Goal: Information Seeking & Learning: Check status

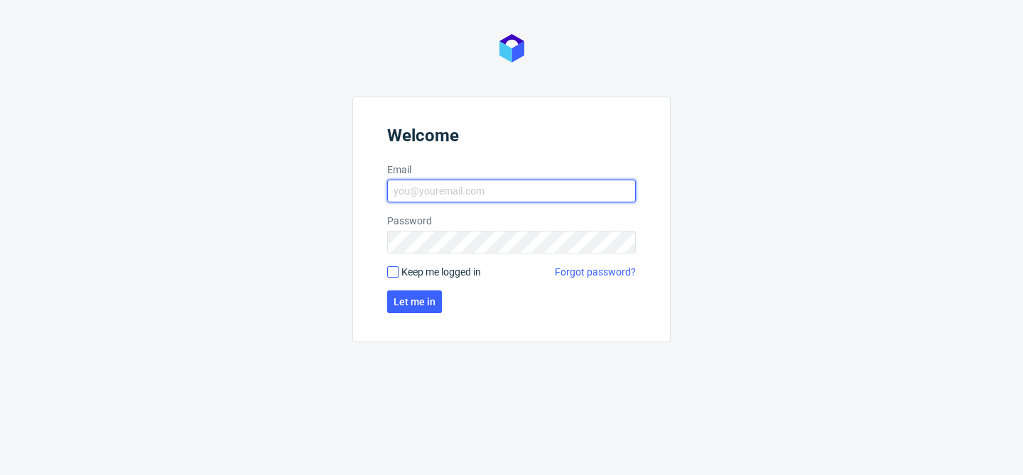
type input "[EMAIL_ADDRESS][DOMAIN_NAME]"
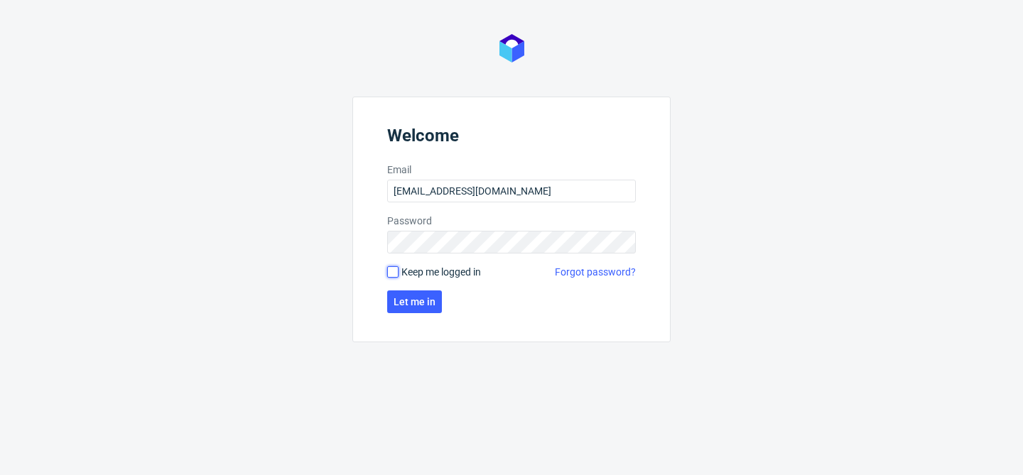
click at [393, 274] on input "Keep me logged in" at bounding box center [392, 271] width 11 height 11
checkbox input "true"
click at [411, 293] on button "Let me in" at bounding box center [414, 302] width 55 height 23
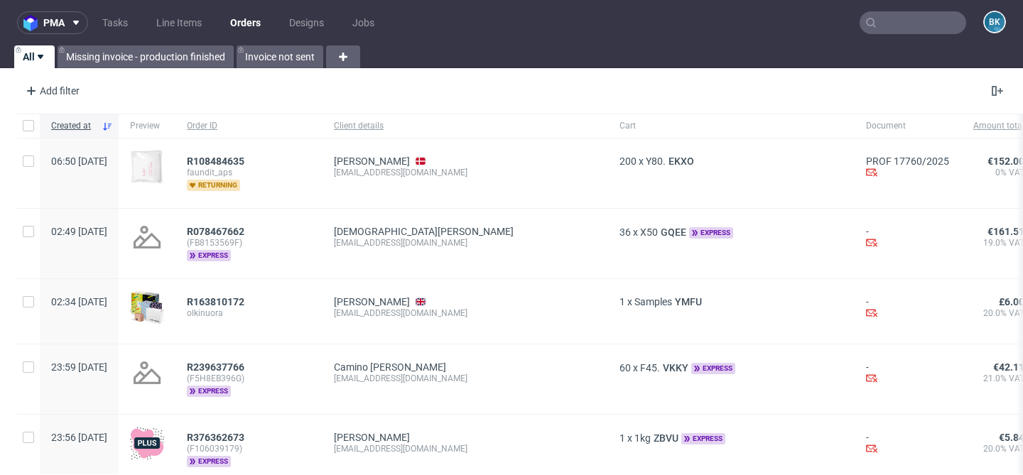
click at [890, 26] on input "text" at bounding box center [913, 22] width 107 height 23
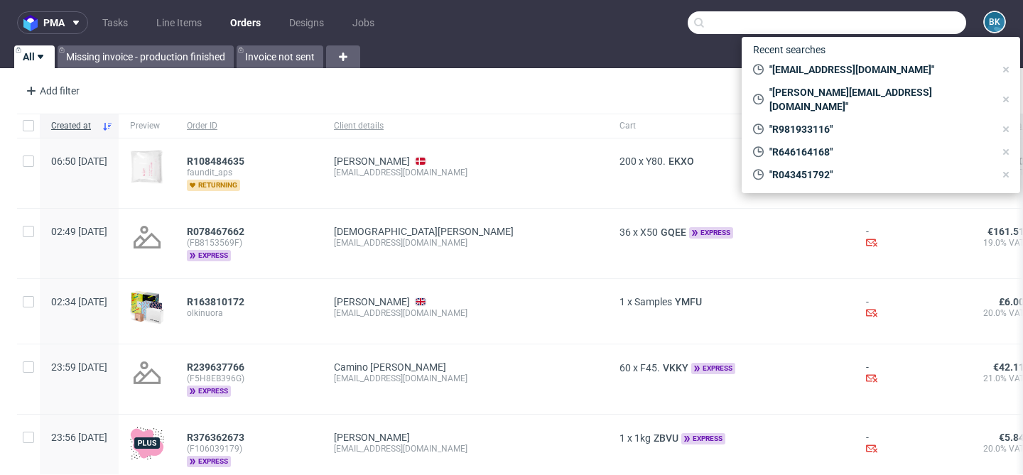
paste input "R078972004"
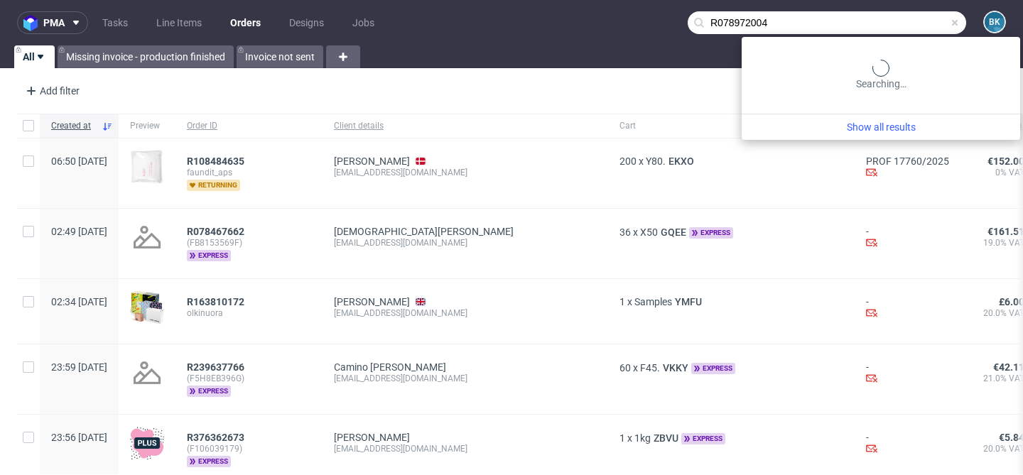
type input "R078972004"
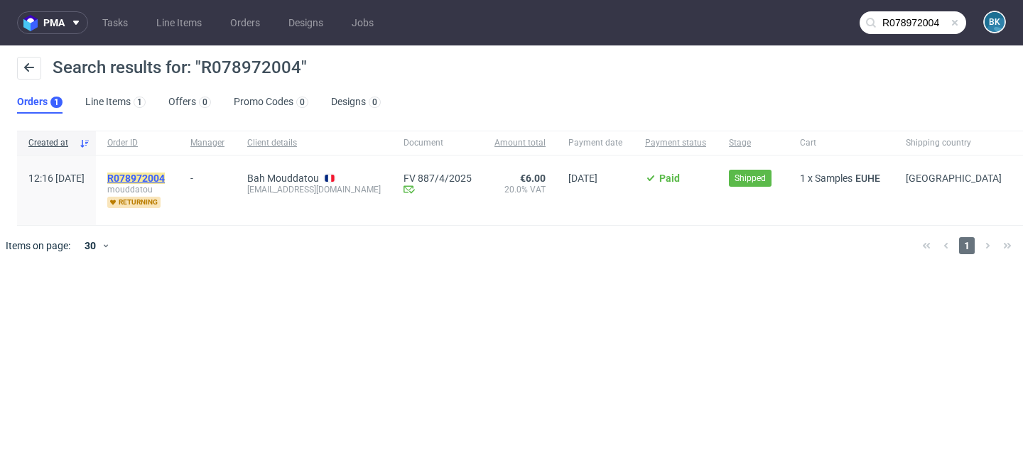
click at [165, 177] on mark "R078972004" at bounding box center [136, 178] width 58 height 11
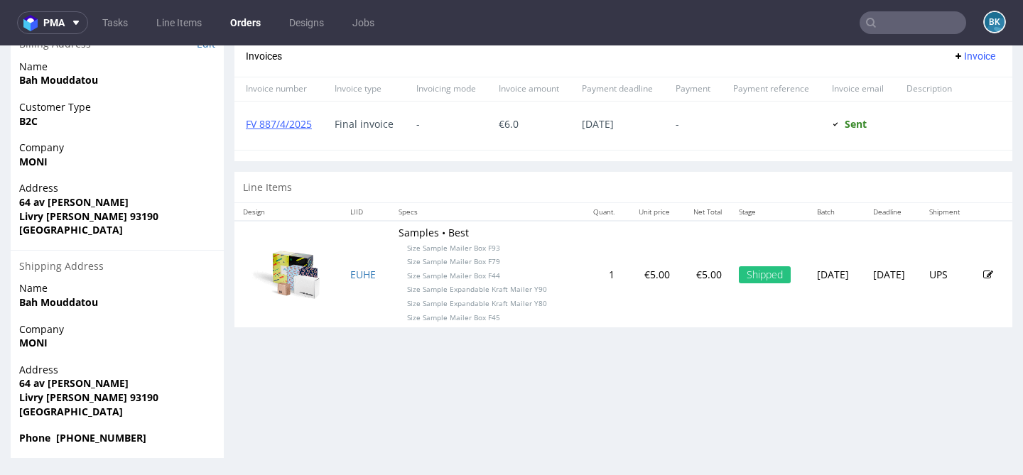
scroll to position [4, 0]
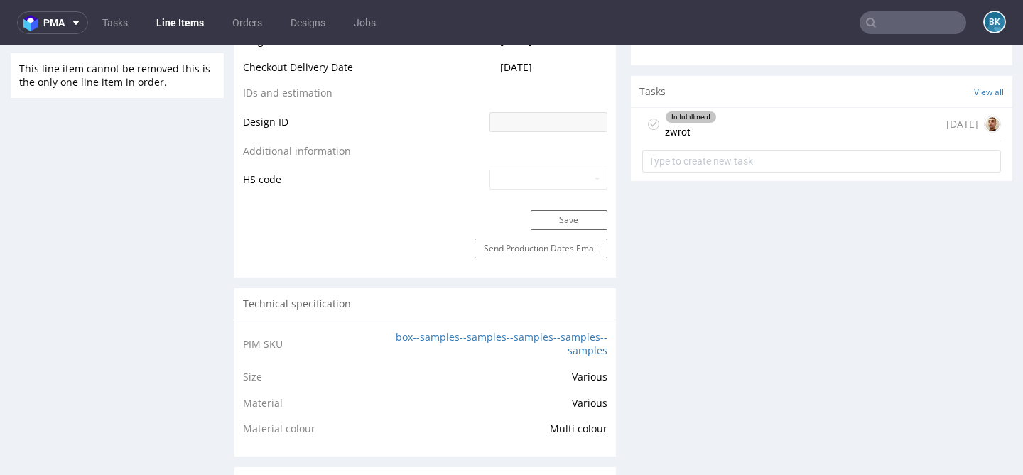
scroll to position [799, 0]
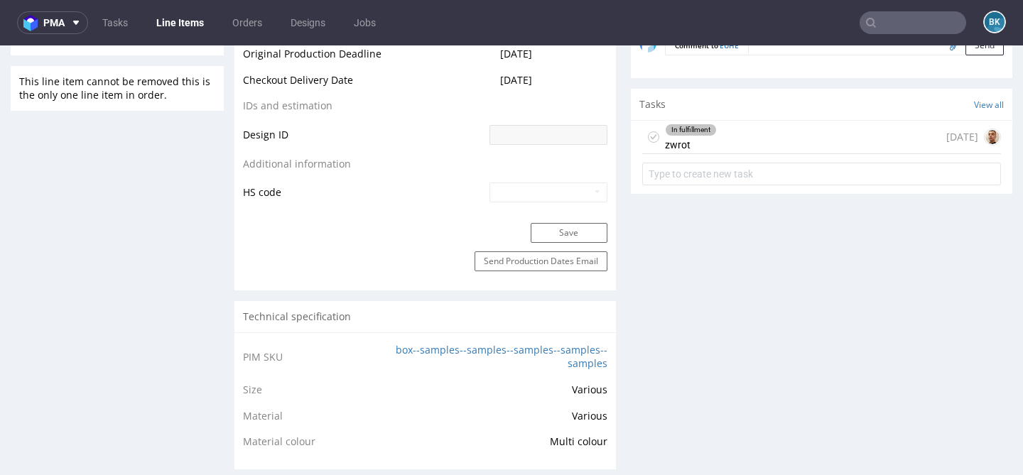
click at [718, 141] on div "In fulfillment zwrot 3 months ago" at bounding box center [821, 137] width 359 height 33
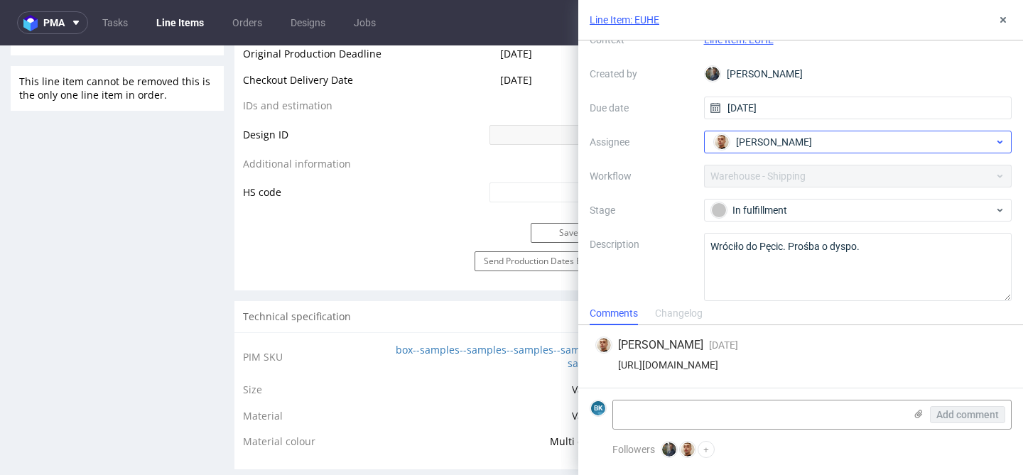
scroll to position [75, 0]
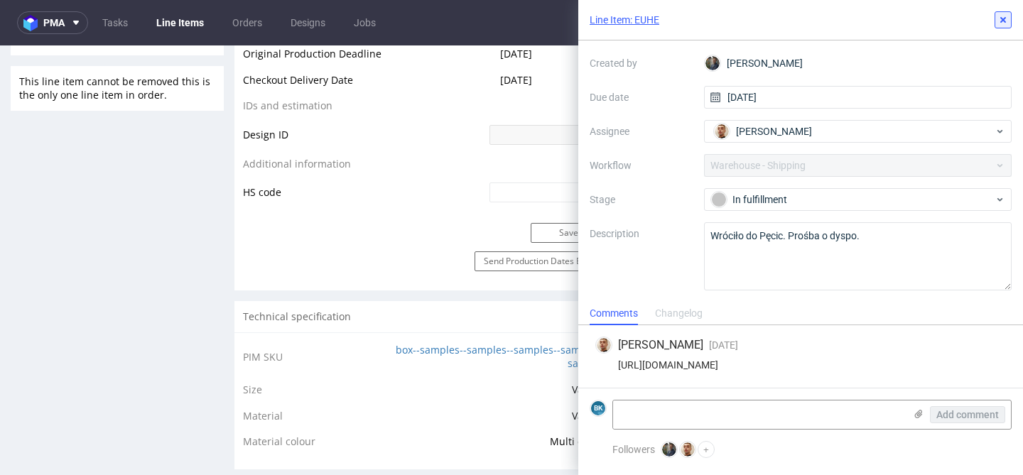
click at [1003, 21] on use at bounding box center [1003, 20] width 6 height 6
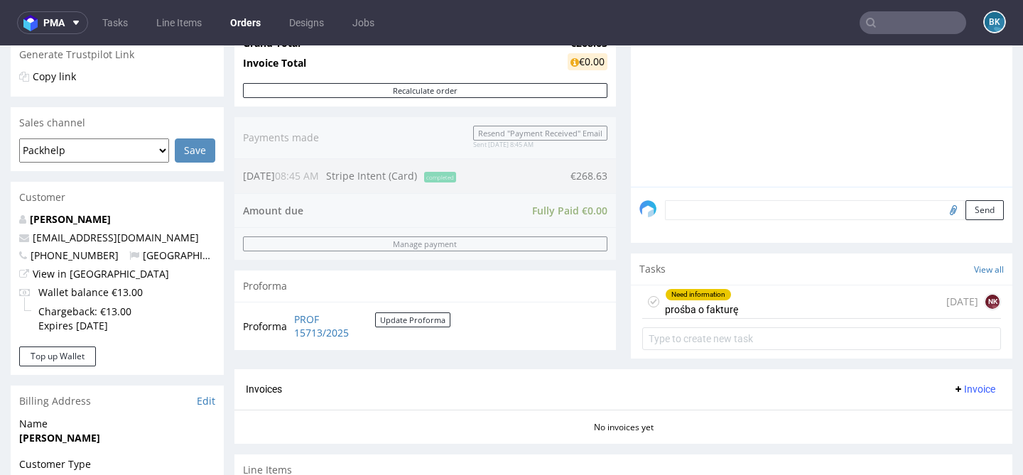
scroll to position [304, 0]
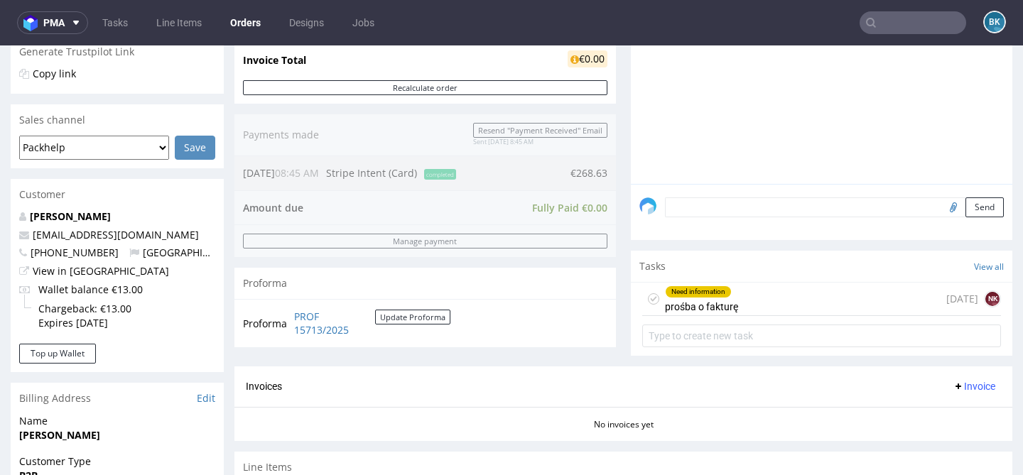
click at [755, 316] on div "Need information prośba o fakturę 28 days ago NK" at bounding box center [821, 299] width 359 height 33
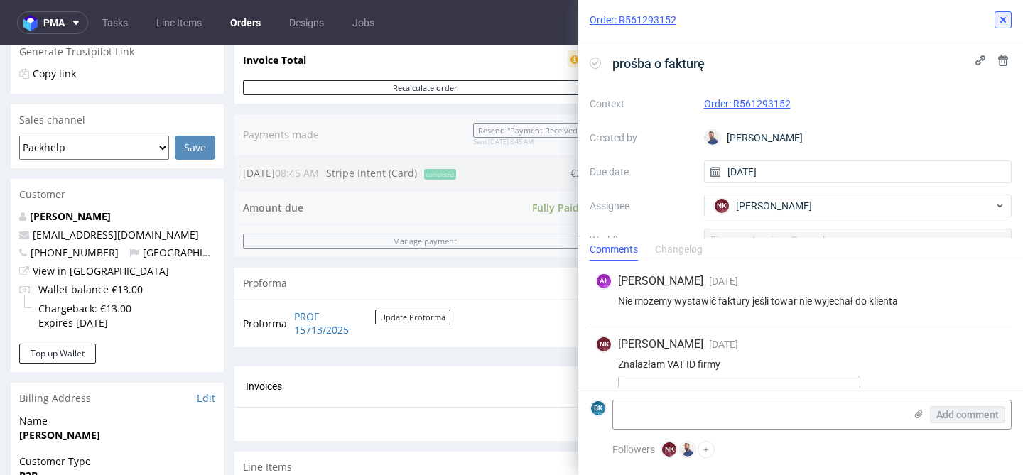
click at [1004, 19] on use at bounding box center [1003, 20] width 6 height 6
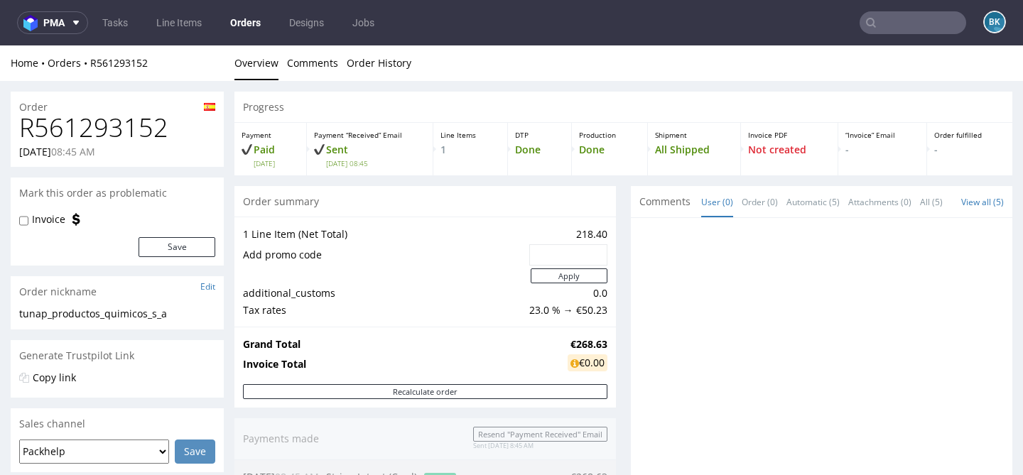
click at [102, 127] on h1 "R561293152" at bounding box center [117, 128] width 196 height 28
copy h1 "R561293152"
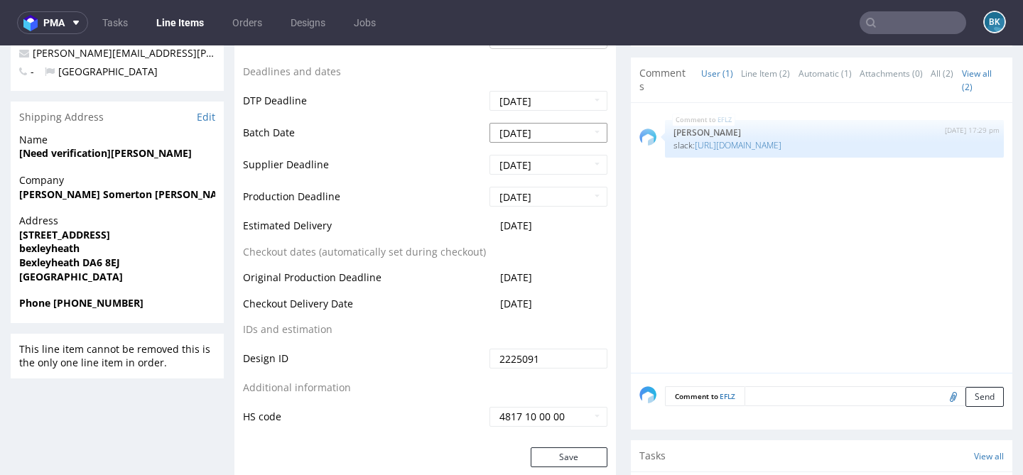
scroll to position [559, 0]
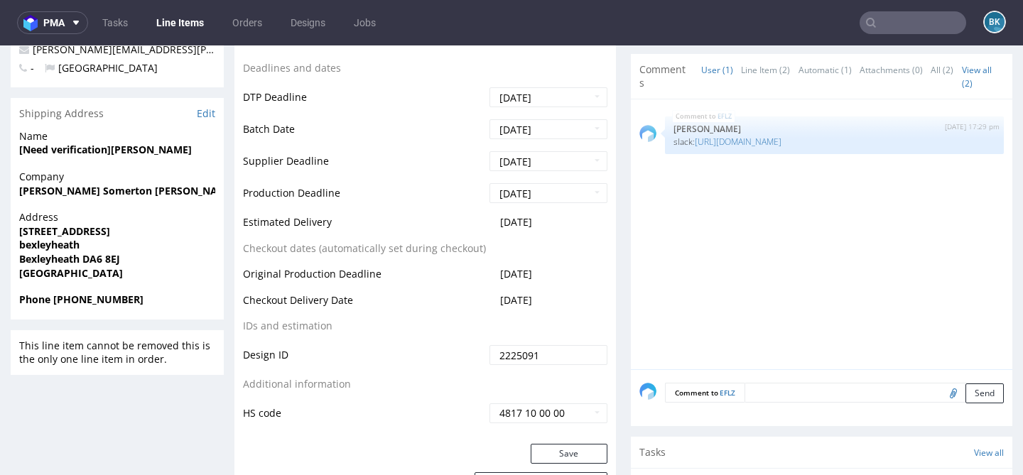
drag, startPoint x: 553, startPoint y: 221, endPoint x: 494, endPoint y: 222, distance: 59.0
click at [494, 222] on td "2025-09-17" at bounding box center [546, 227] width 121 height 26
copy span "2025-09-17"
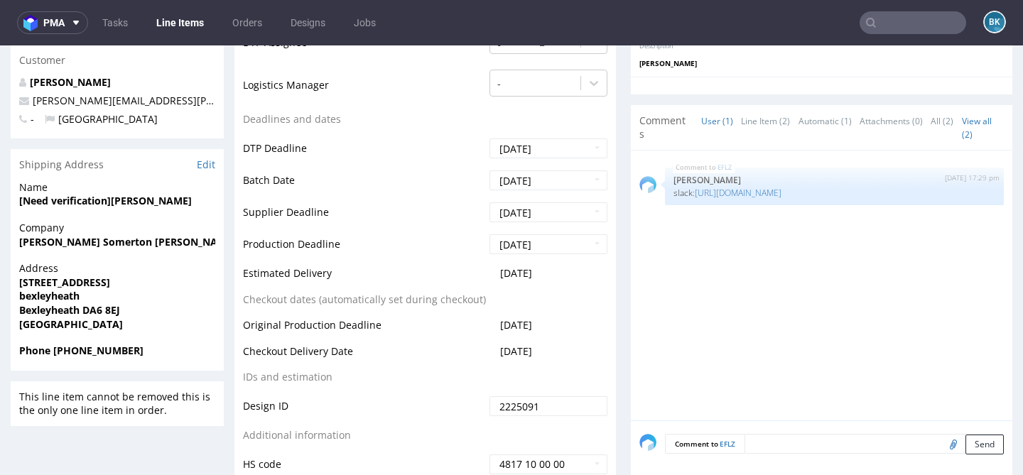
scroll to position [0, 0]
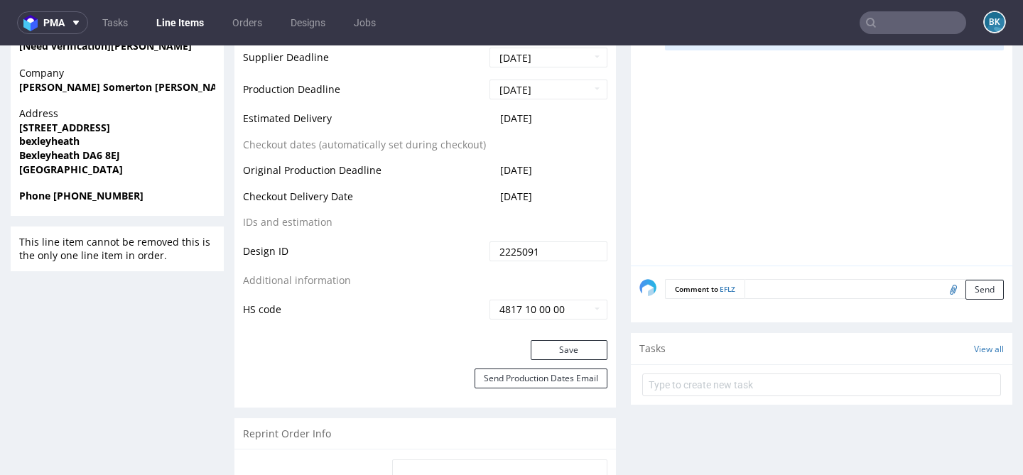
scroll to position [666, 0]
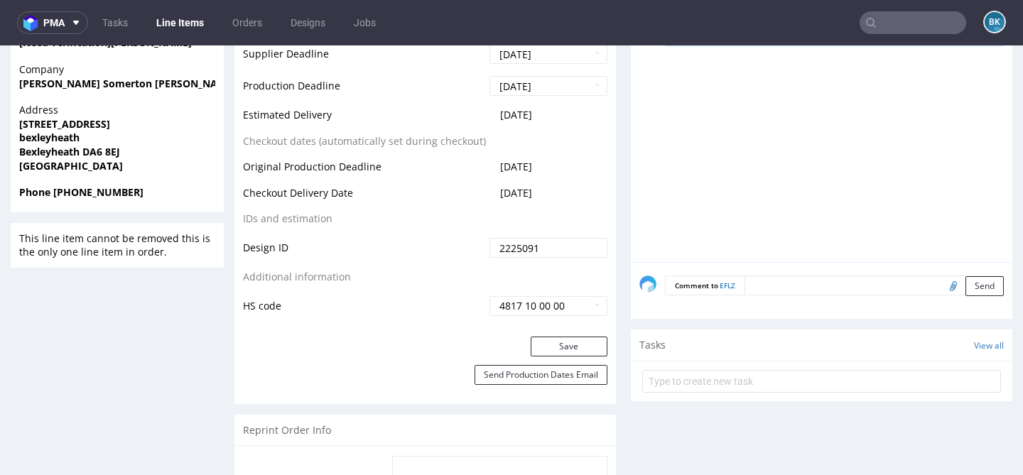
click at [779, 288] on textarea at bounding box center [874, 286] width 259 height 20
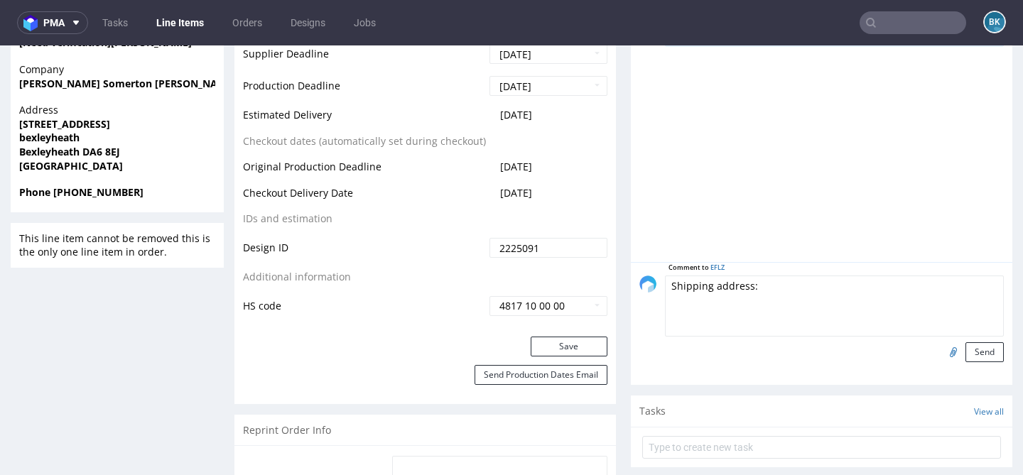
paste textarea "Aaron Frankel, 7 Dollis Brook Walk, Barnet, EN5 2PU"
type textarea "Shipping address: Aaron Frankel, 7 Dollis Brook Walk, Barnet, EN5 2PU"
click at [974, 355] on button "Send" at bounding box center [985, 352] width 38 height 20
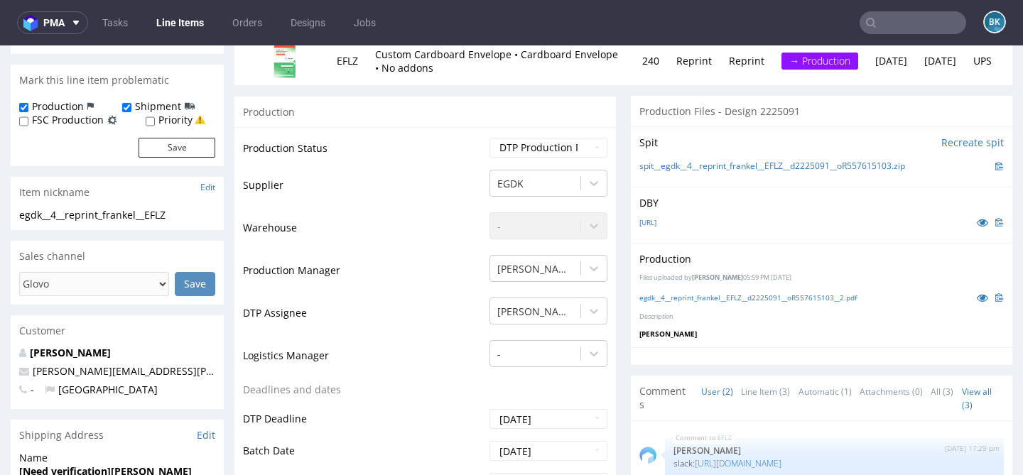
scroll to position [0, 0]
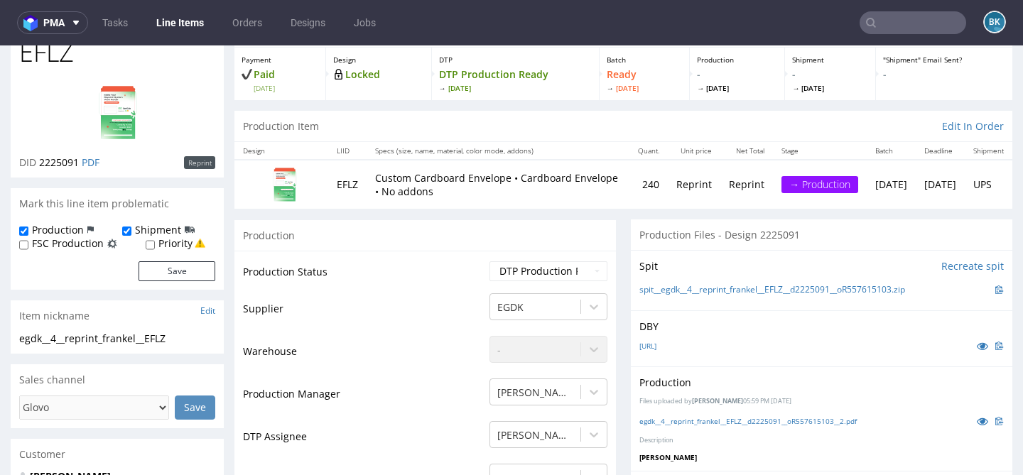
scroll to position [112, 0]
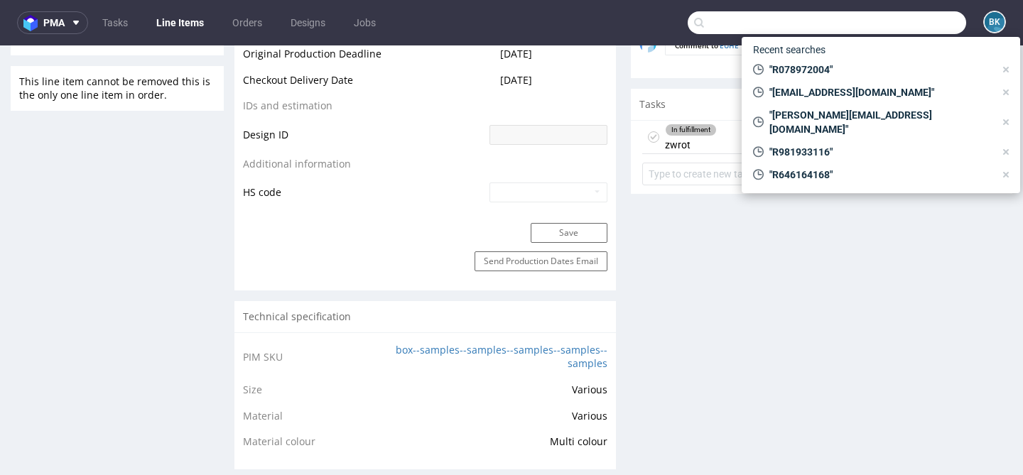
scroll to position [75, 0]
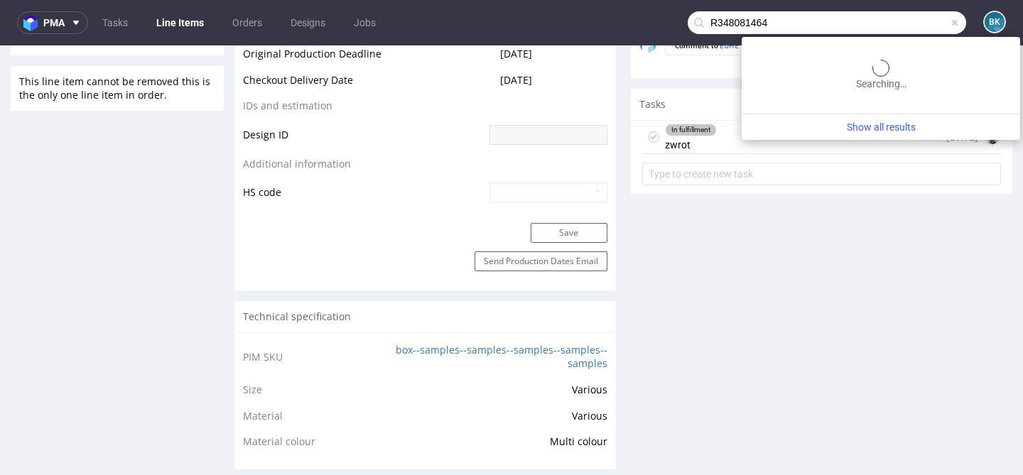
type input "R348081464"
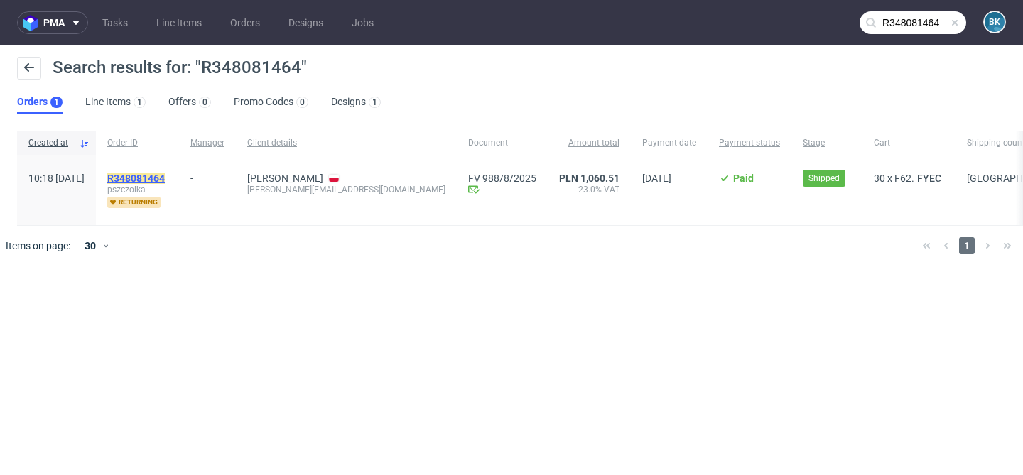
click at [161, 175] on mark "R348081464" at bounding box center [136, 178] width 58 height 11
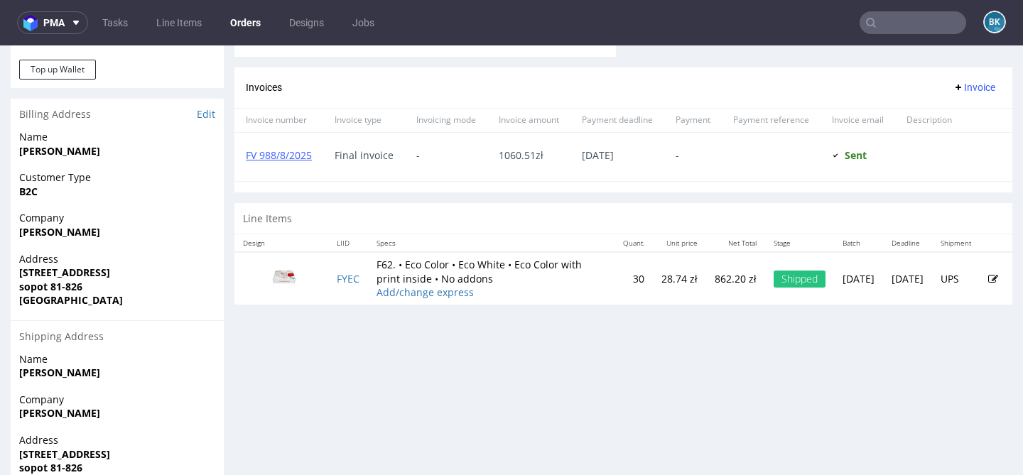
scroll to position [659, 0]
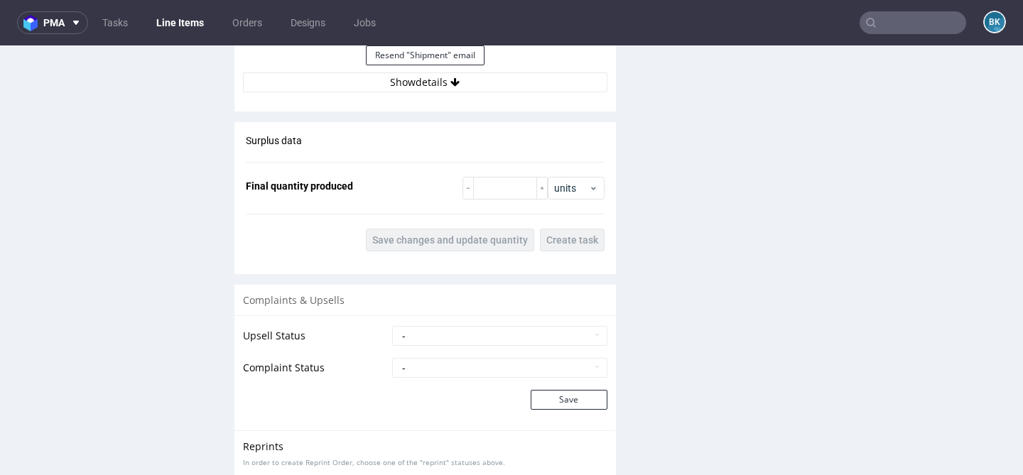
scroll to position [1637, 0]
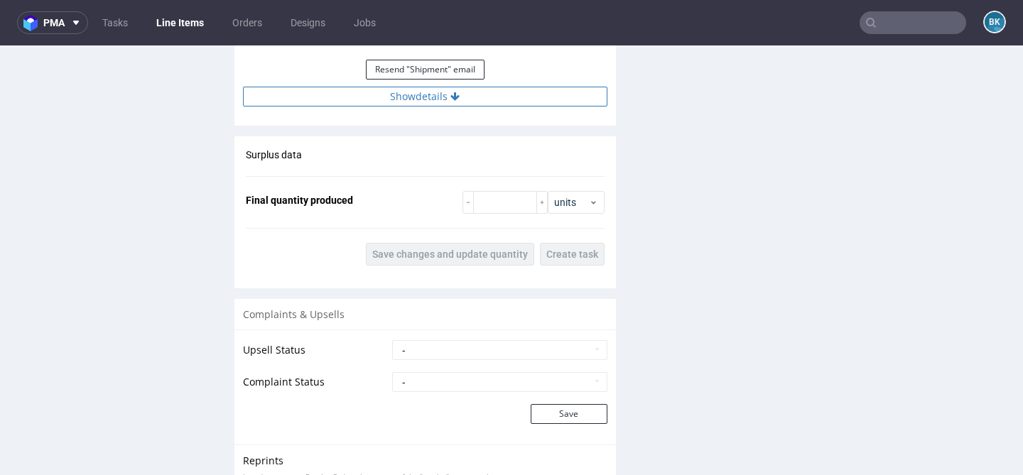
click at [437, 97] on button "Show details" at bounding box center [425, 97] width 364 height 20
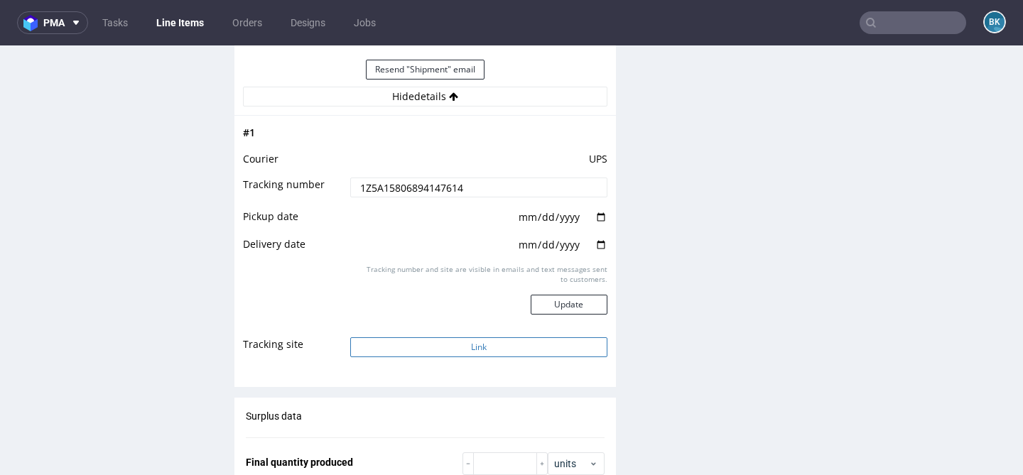
click at [470, 345] on button "Link" at bounding box center [478, 347] width 256 height 20
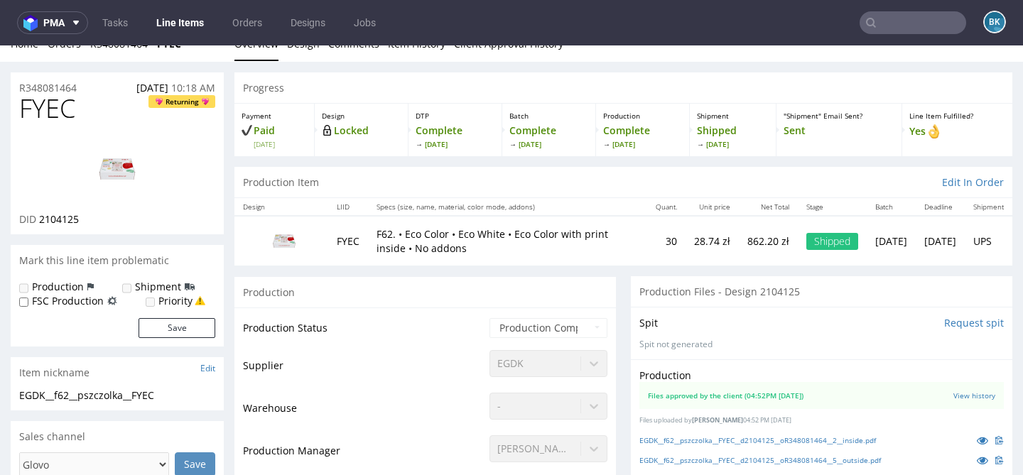
scroll to position [0, 0]
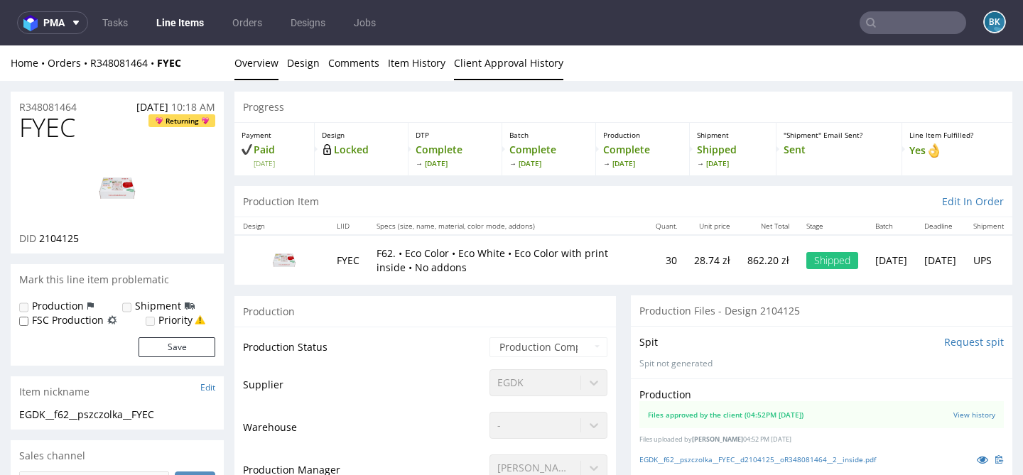
click at [526, 55] on link "Client Approval History" at bounding box center [508, 62] width 109 height 35
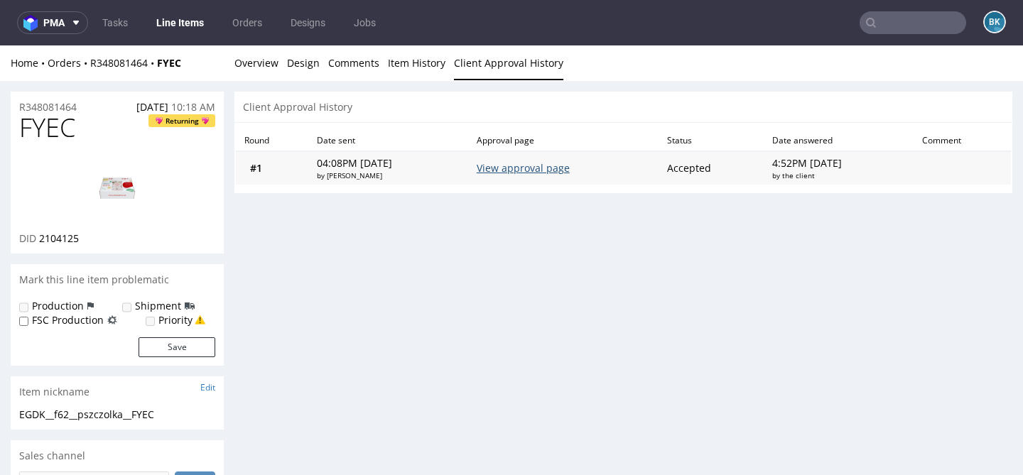
click at [561, 166] on link "View approval page" at bounding box center [523, 167] width 93 height 13
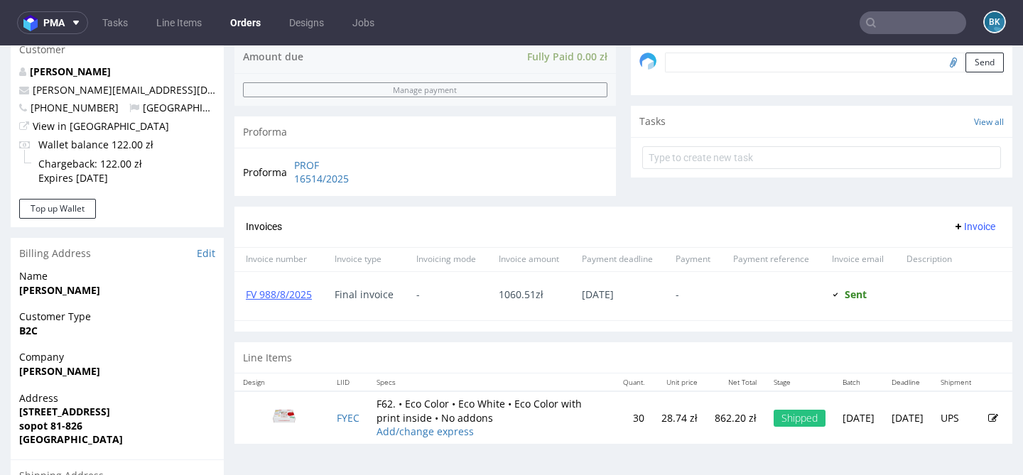
scroll to position [659, 0]
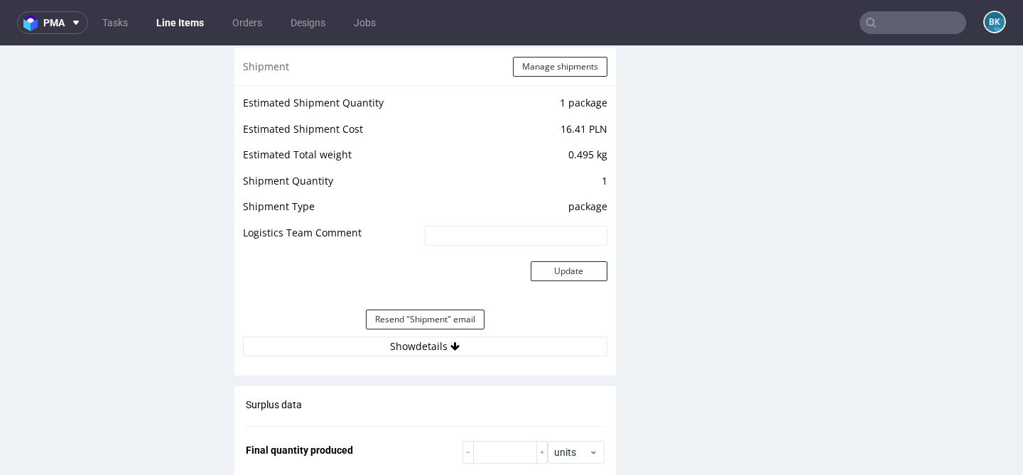
scroll to position [1389, 0]
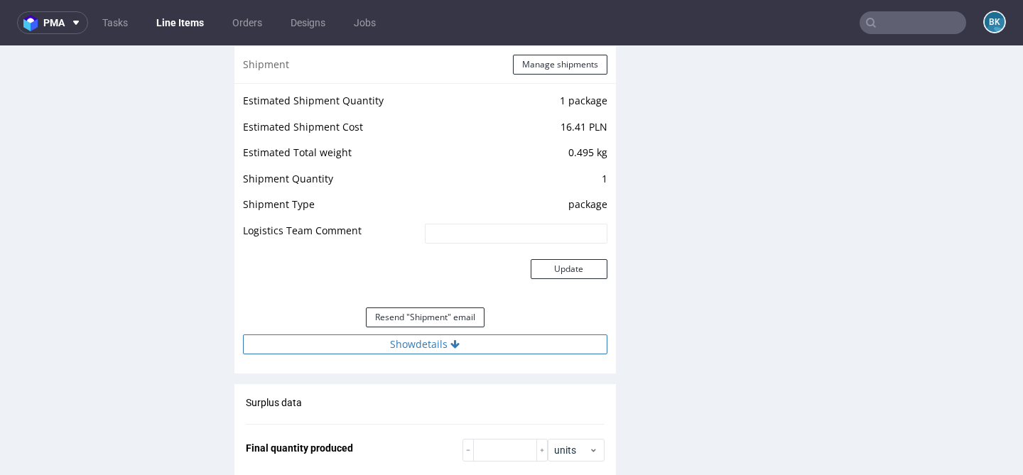
click at [434, 337] on button "Show details" at bounding box center [425, 345] width 364 height 20
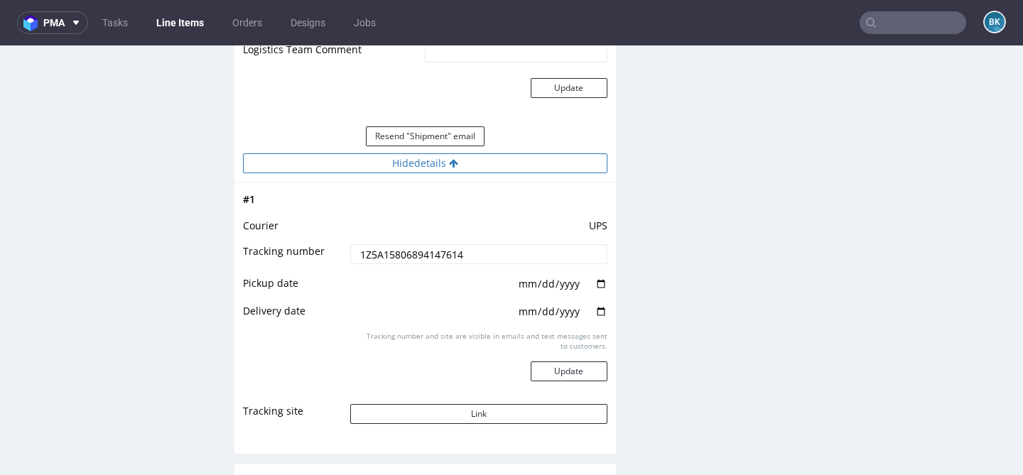
scroll to position [1595, 0]
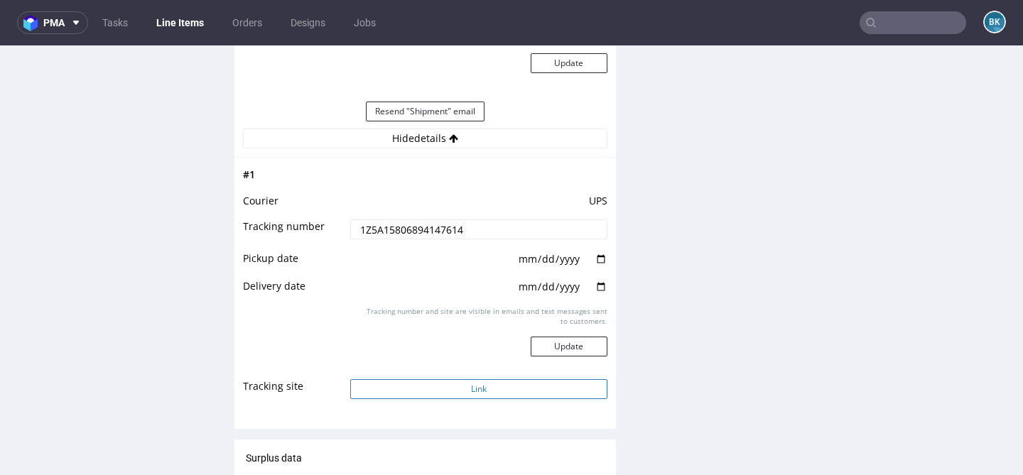
click at [472, 392] on button "Link" at bounding box center [478, 389] width 256 height 20
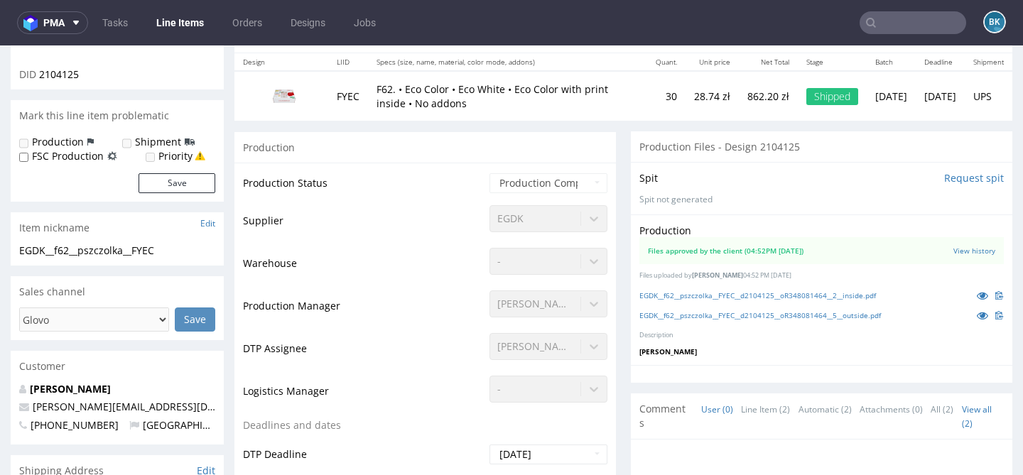
scroll to position [0, 0]
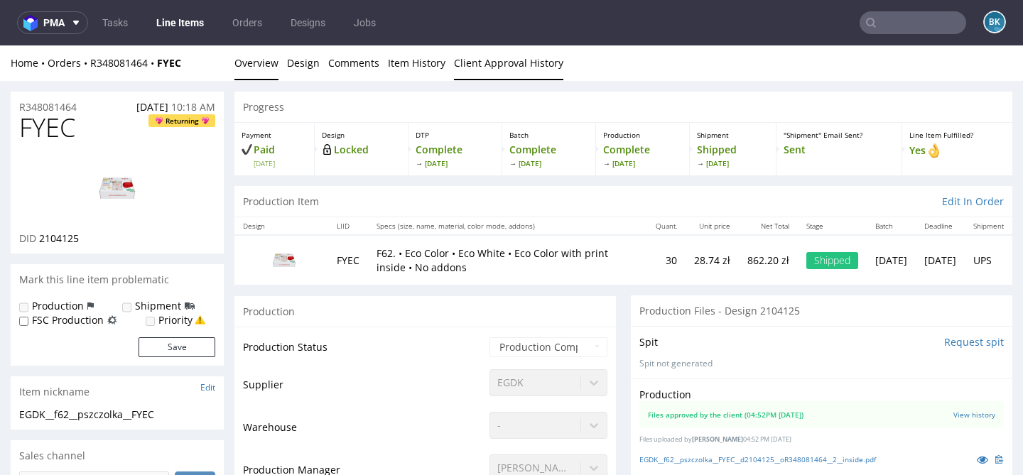
click at [499, 60] on link "Client Approval History" at bounding box center [508, 62] width 109 height 35
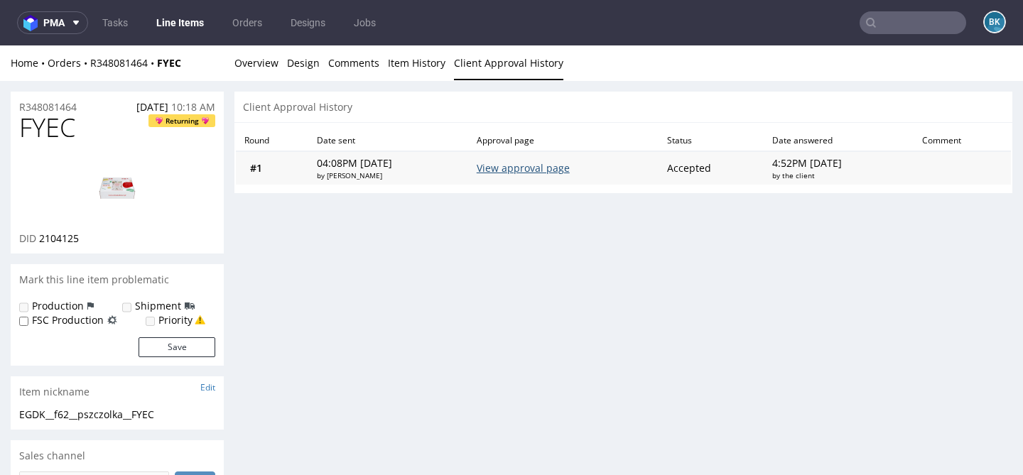
click at [551, 163] on link "View approval page" at bounding box center [523, 167] width 93 height 13
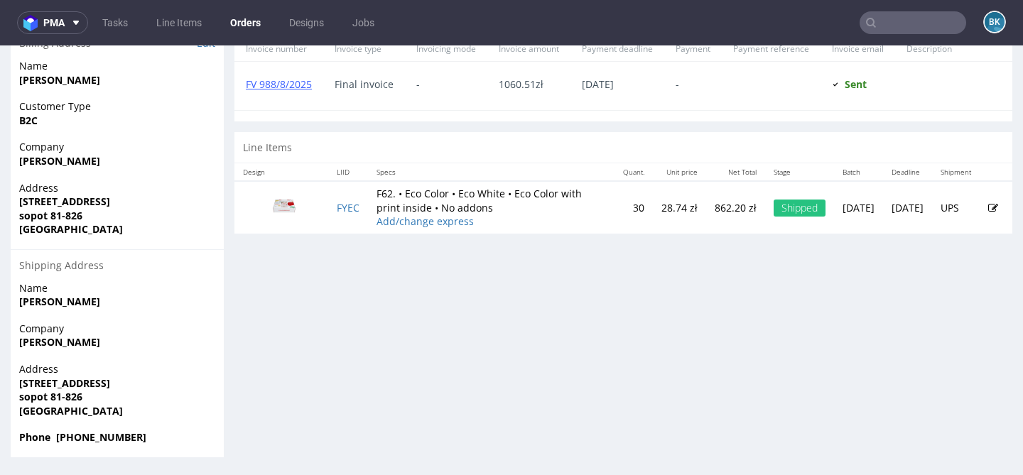
scroll to position [4, 0]
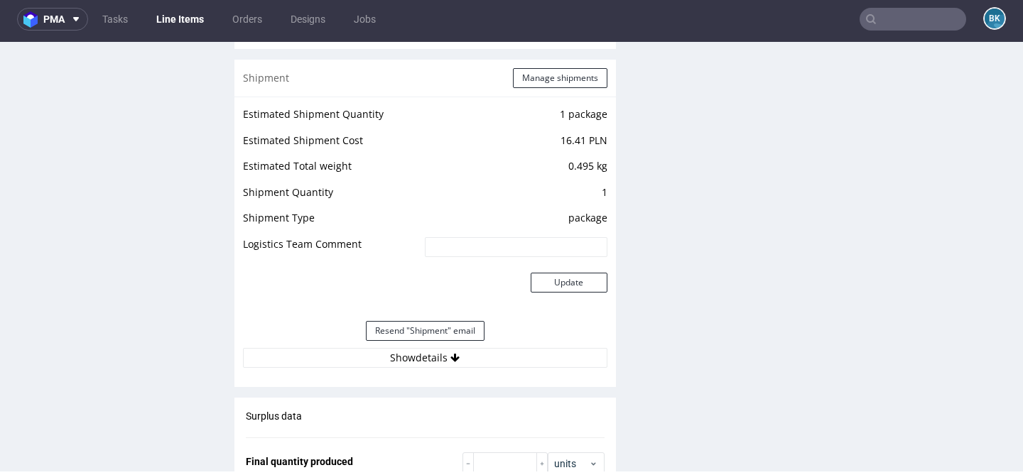
scroll to position [1449, 0]
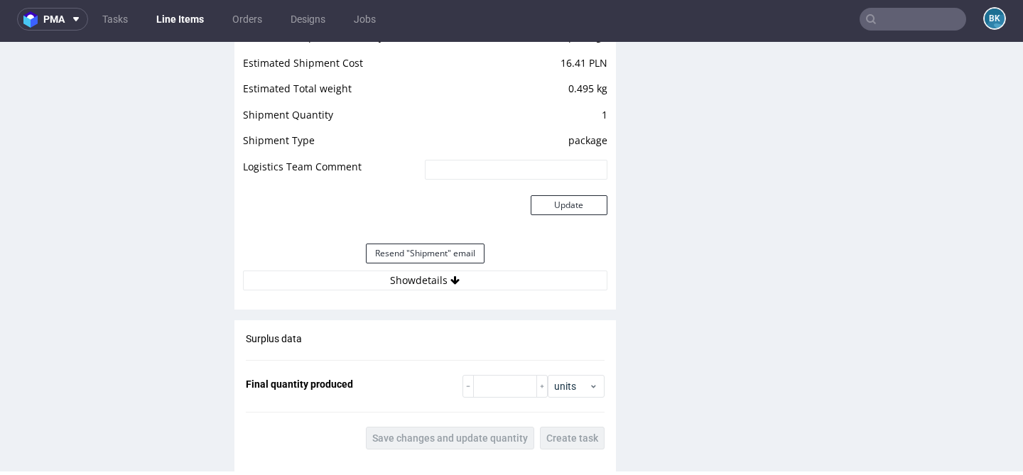
click at [438, 291] on div "Estimated Shipment Quantity 1 package Estimated Shipment Cost 16.41 PLN Estimat…" at bounding box center [425, 159] width 382 height 280
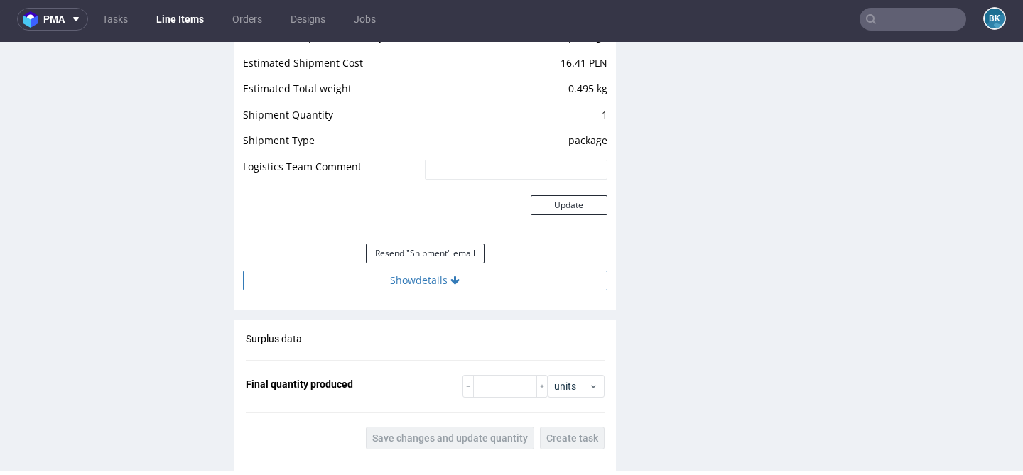
click at [436, 287] on button "Show details" at bounding box center [425, 281] width 364 height 20
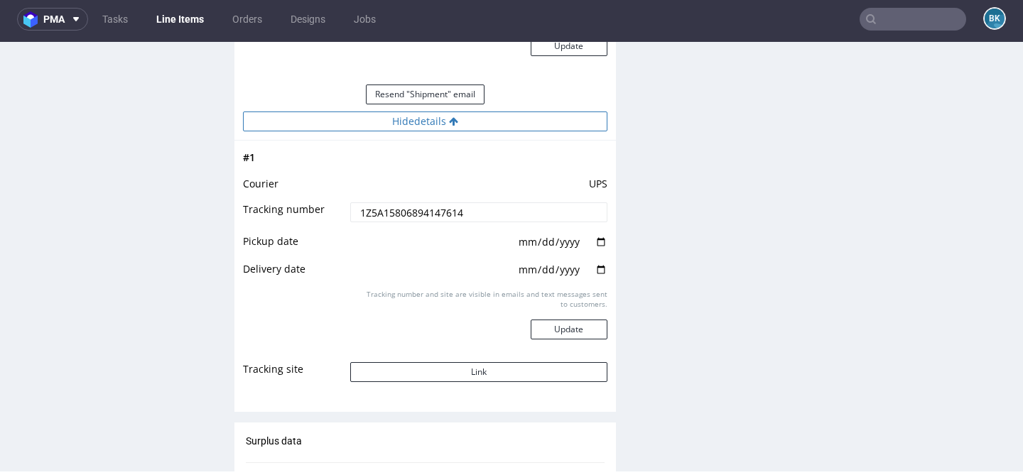
scroll to position [1610, 0]
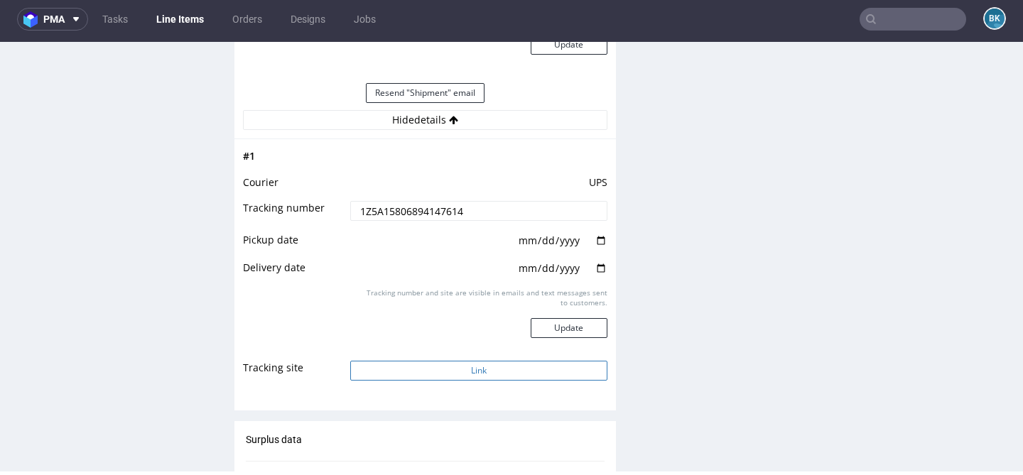
click at [477, 371] on button "Link" at bounding box center [478, 371] width 256 height 20
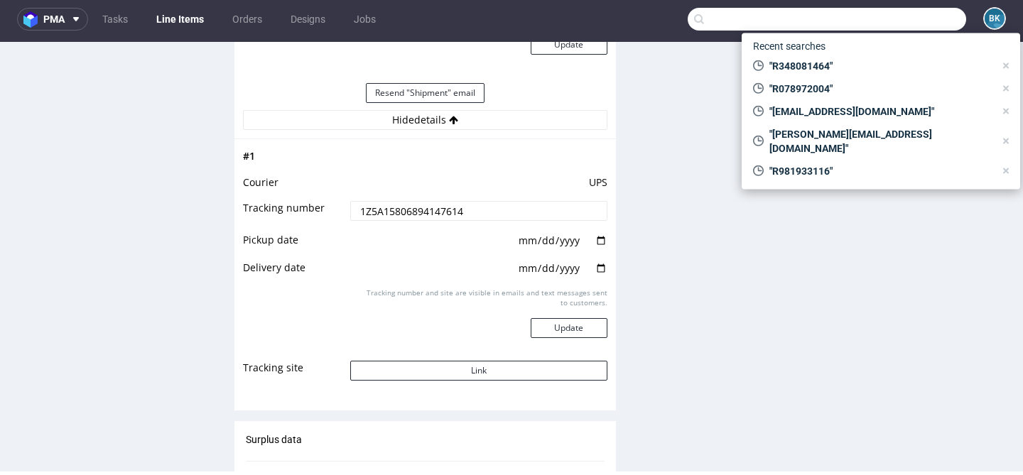
click at [901, 9] on input "text" at bounding box center [827, 19] width 279 height 23
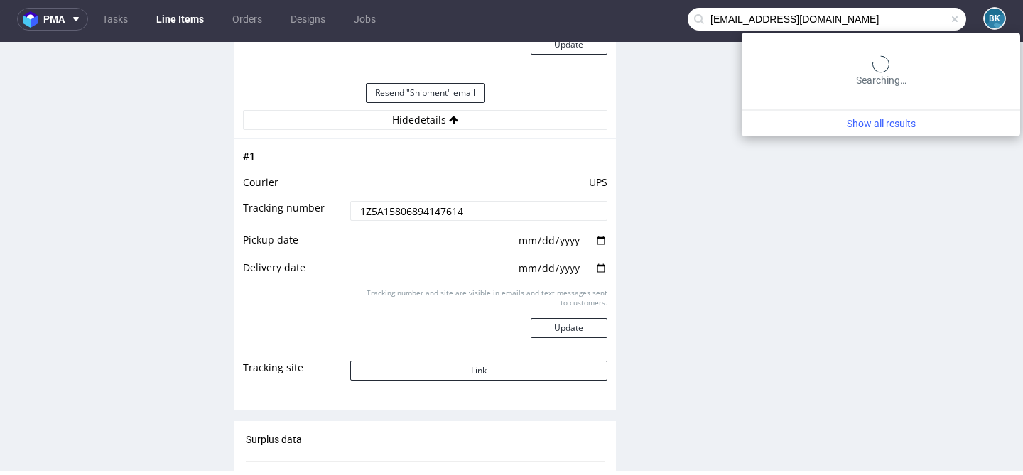
type input "lilicandelss@gmail.com"
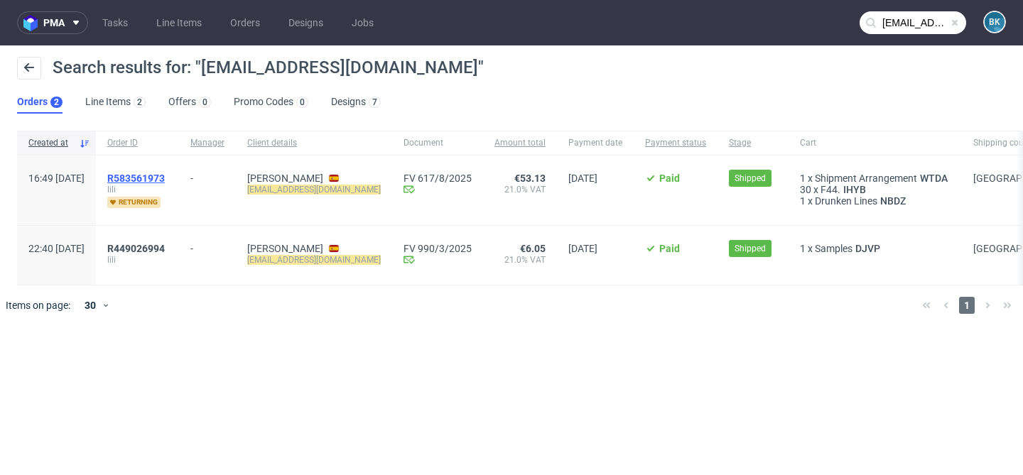
click at [165, 178] on span "R583561973" at bounding box center [136, 178] width 58 height 11
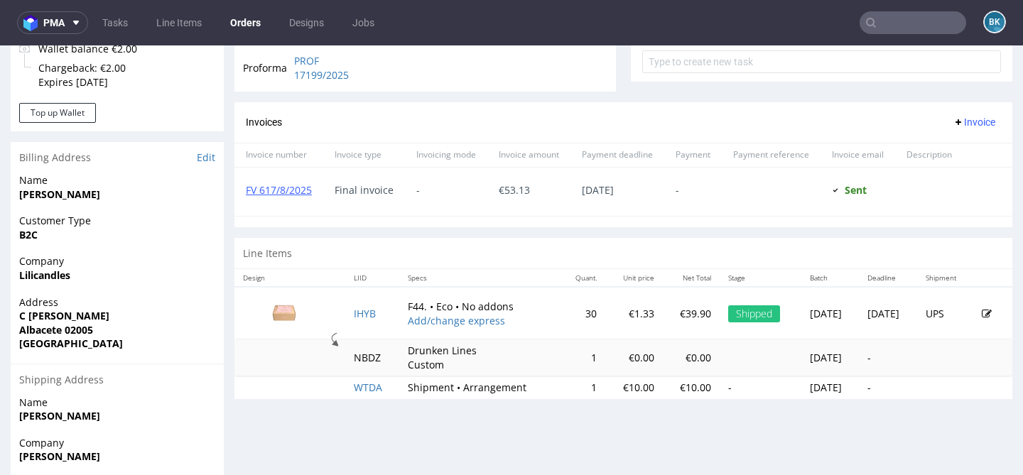
scroll to position [568, 0]
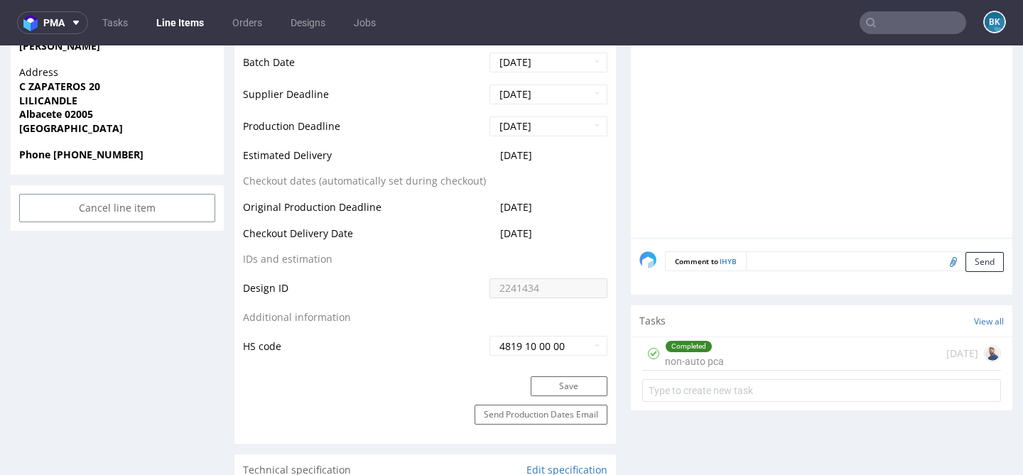
scroll to position [671, 0]
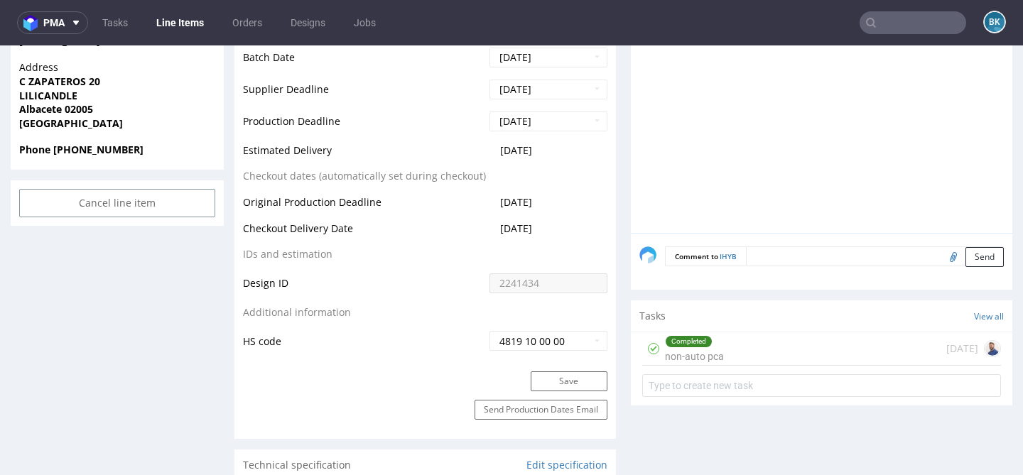
click at [758, 345] on div "Completed non-auto pca 24 days ago" at bounding box center [821, 349] width 359 height 33
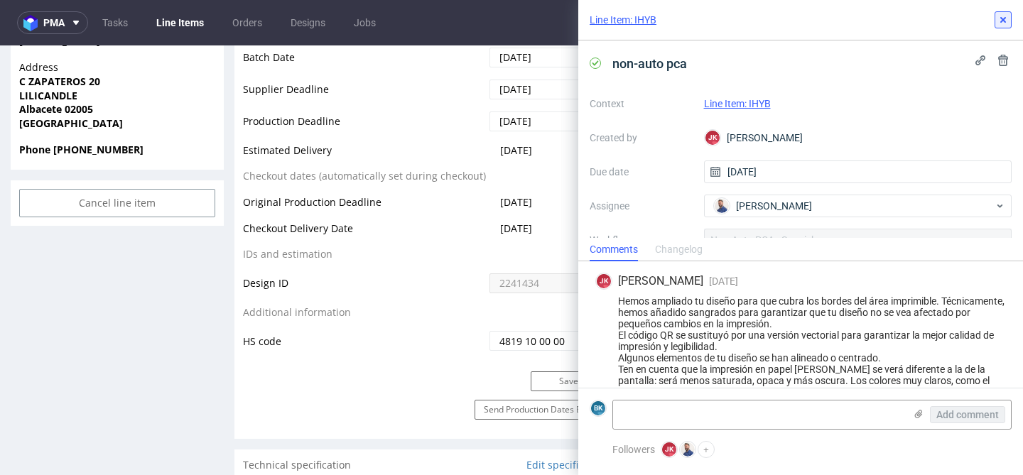
click at [1004, 22] on icon at bounding box center [1003, 19] width 11 height 11
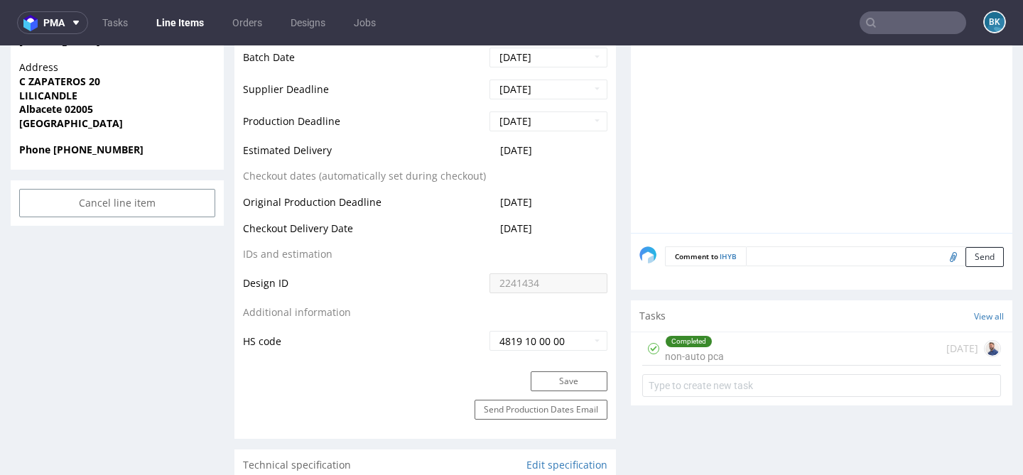
click at [910, 23] on input "text" at bounding box center [913, 22] width 107 height 23
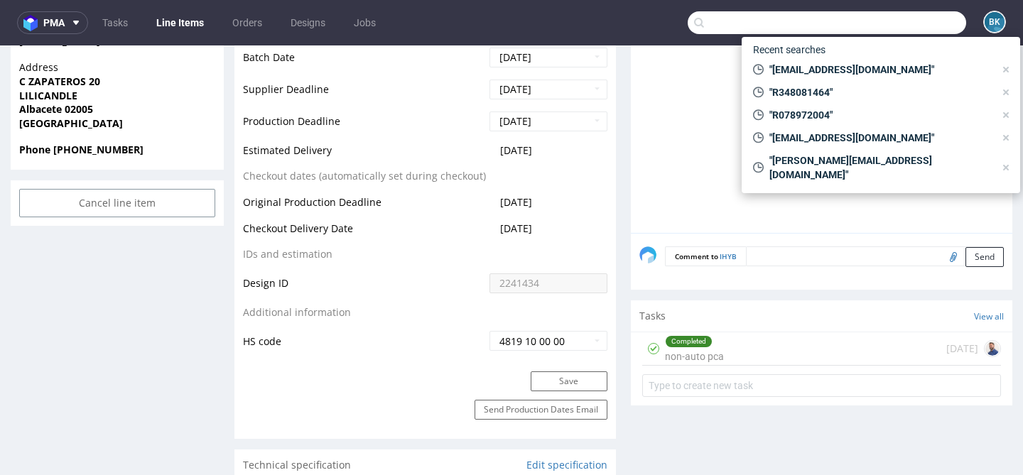
paste input "R266070457"
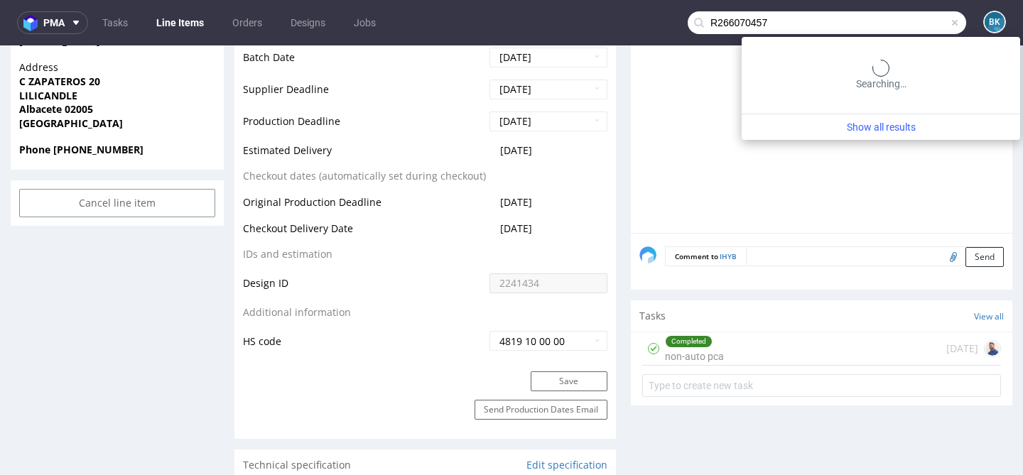
type input "R266070457"
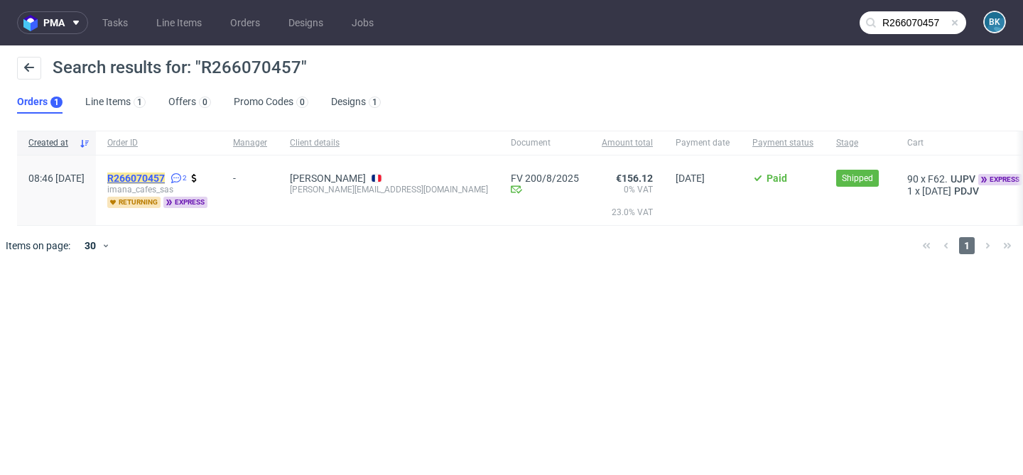
click at [165, 177] on mark "R266070457" at bounding box center [136, 178] width 58 height 11
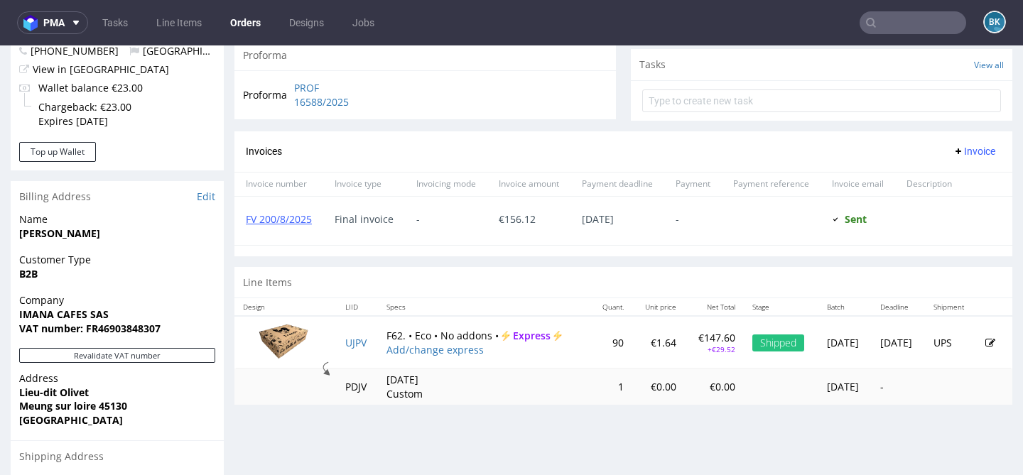
scroll to position [711, 0]
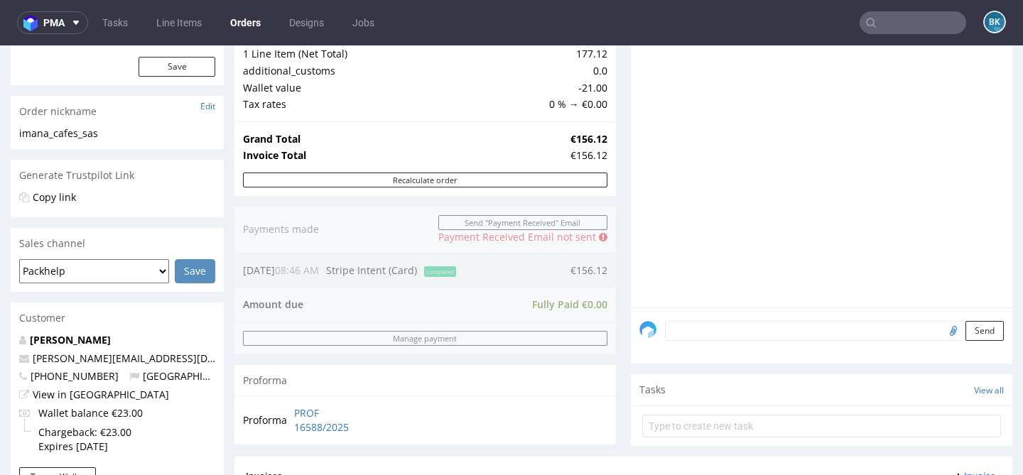
scroll to position [182, 0]
click at [79, 337] on link "PASCAL NILS" at bounding box center [70, 338] width 81 height 13
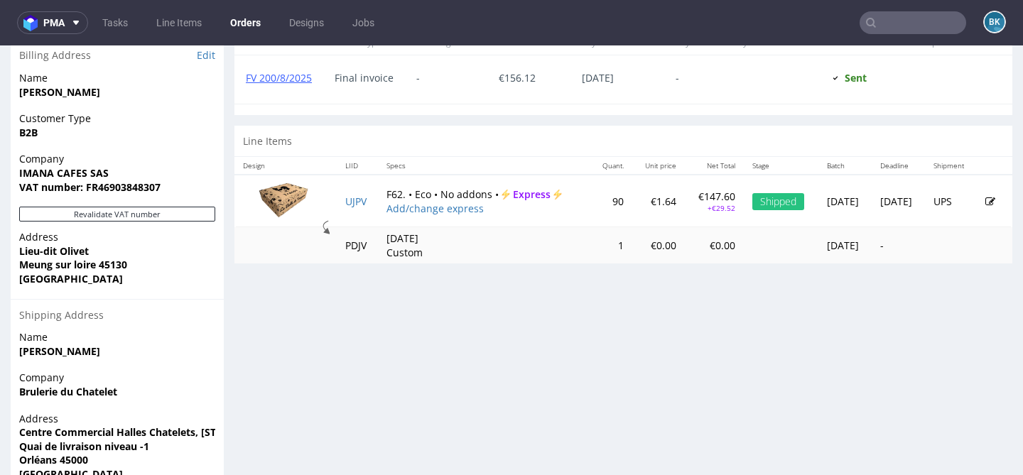
scroll to position [711, 0]
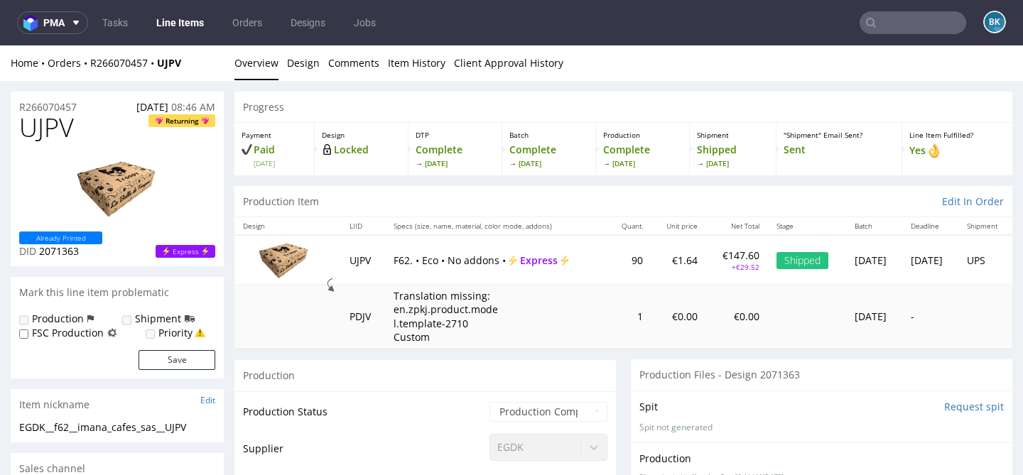
click at [896, 21] on input "text" at bounding box center [913, 22] width 107 height 23
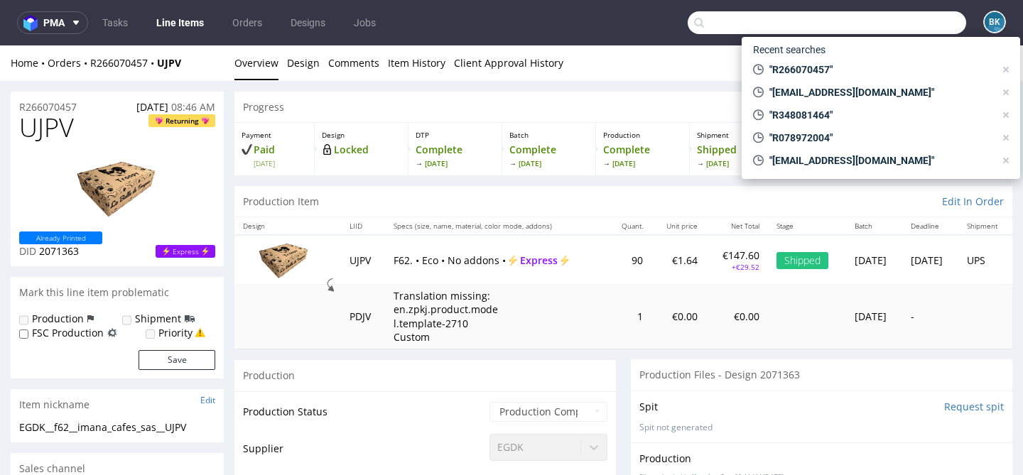
paste input "info@dairycraft.eu"
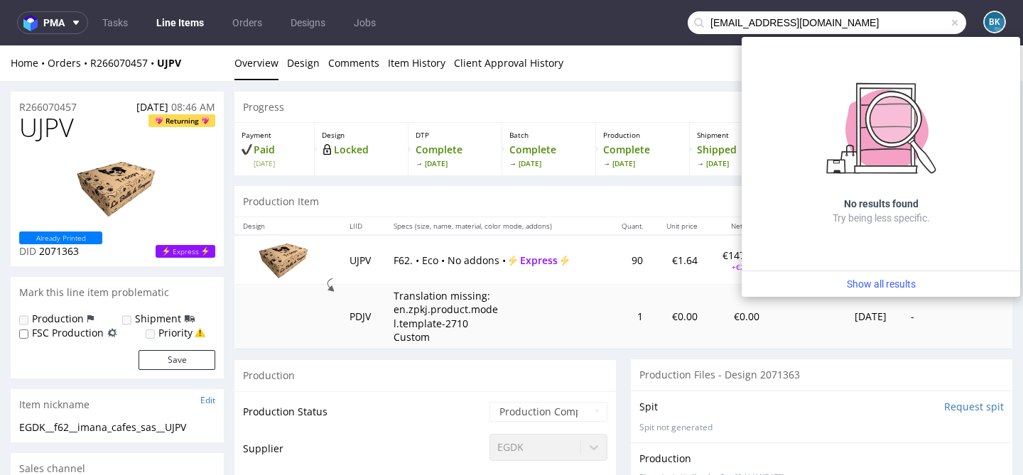
drag, startPoint x: 725, startPoint y: 24, endPoint x: 659, endPoint y: 24, distance: 65.4
click at [659, 24] on nav "pma Tasks Line Items Orders Designs Jobs info@dairycraft.eu BK" at bounding box center [511, 22] width 1023 height 45
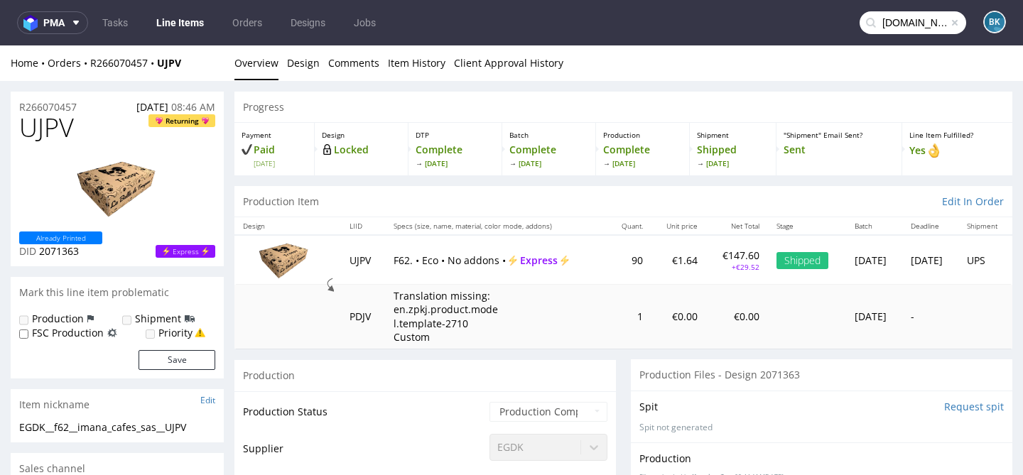
type input "dairycraft.eu"
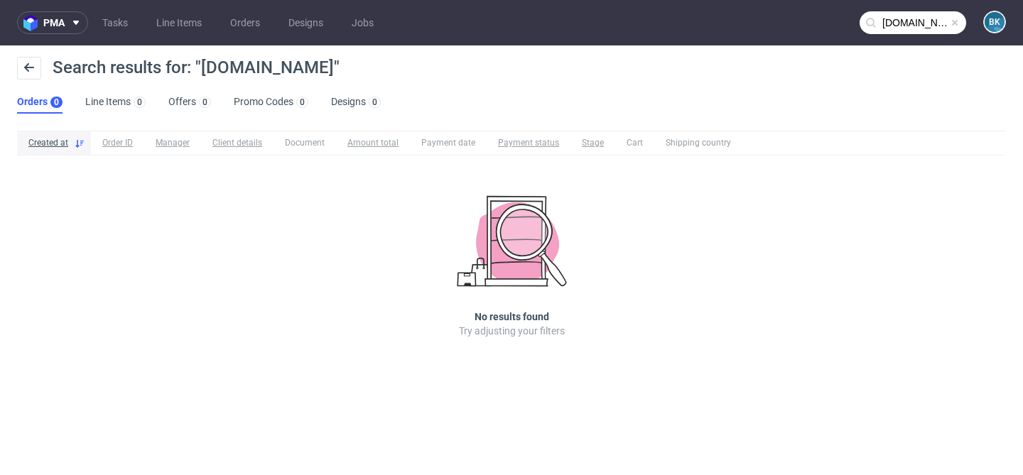
click at [955, 24] on span at bounding box center [954, 22] width 11 height 11
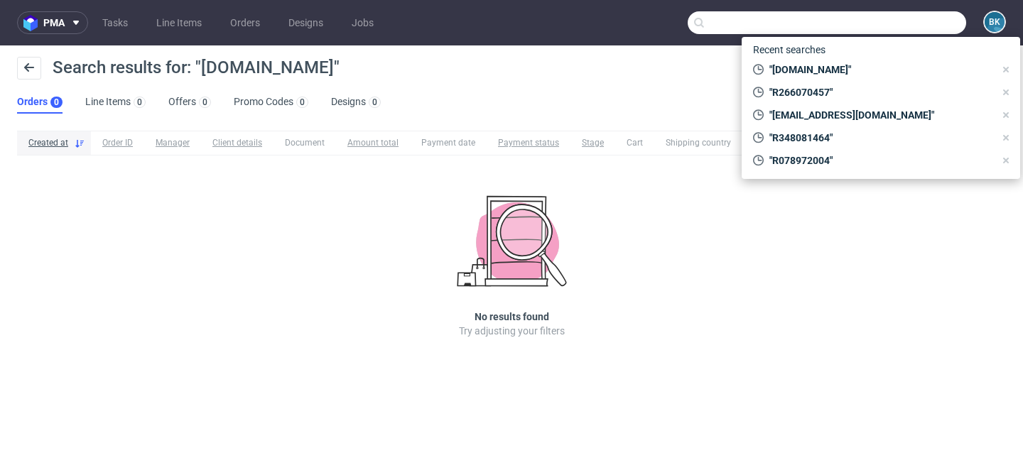
click at [936, 25] on input "text" at bounding box center [827, 22] width 279 height 23
paste input "R099190548"
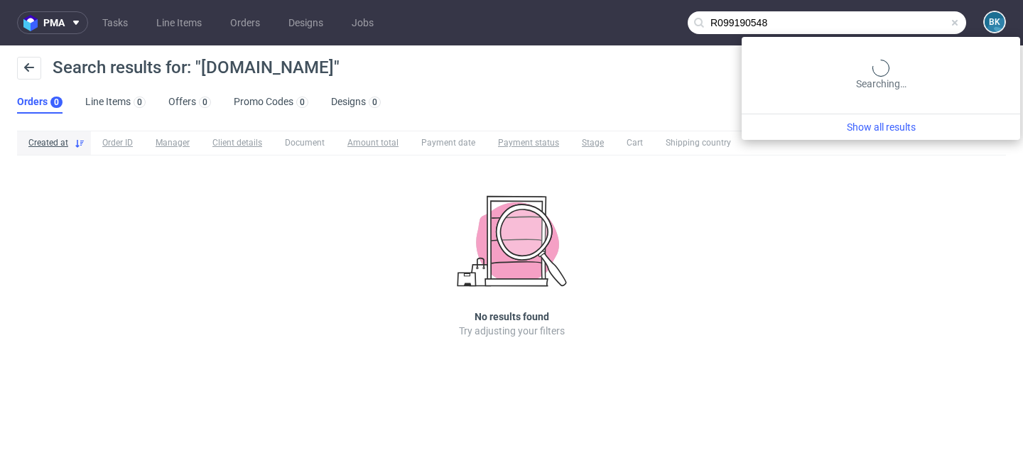
type input "R099190548"
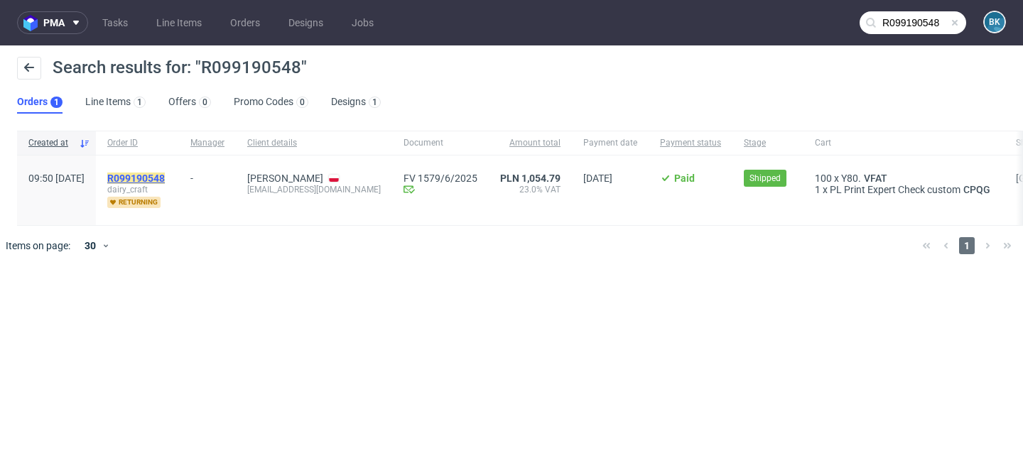
click at [165, 173] on mark "R099190548" at bounding box center [136, 178] width 58 height 11
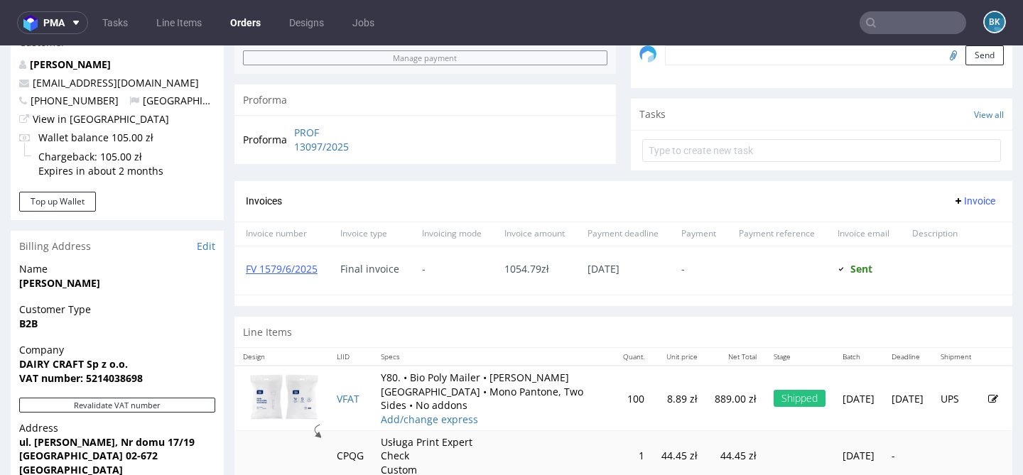
scroll to position [459, 0]
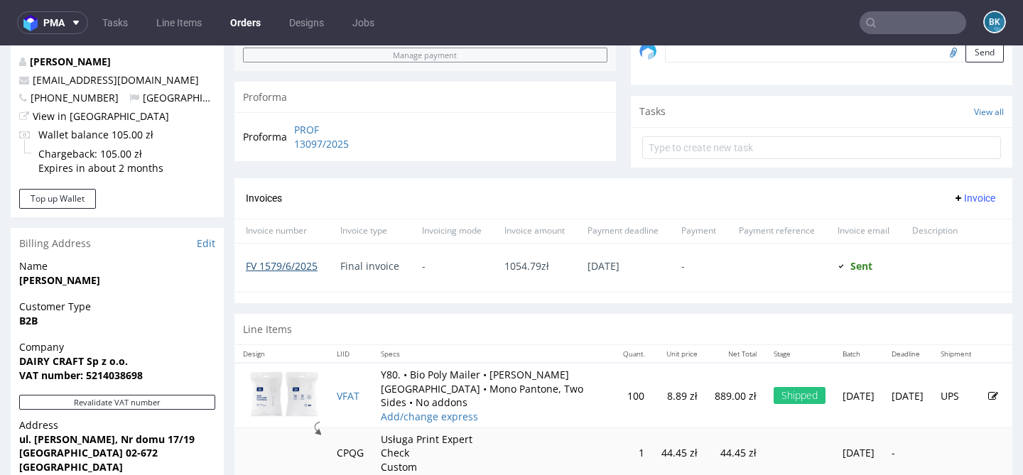
click at [279, 273] on link "FV 1579/6/2025" at bounding box center [282, 265] width 72 height 13
click at [909, 20] on input "text" at bounding box center [913, 22] width 107 height 23
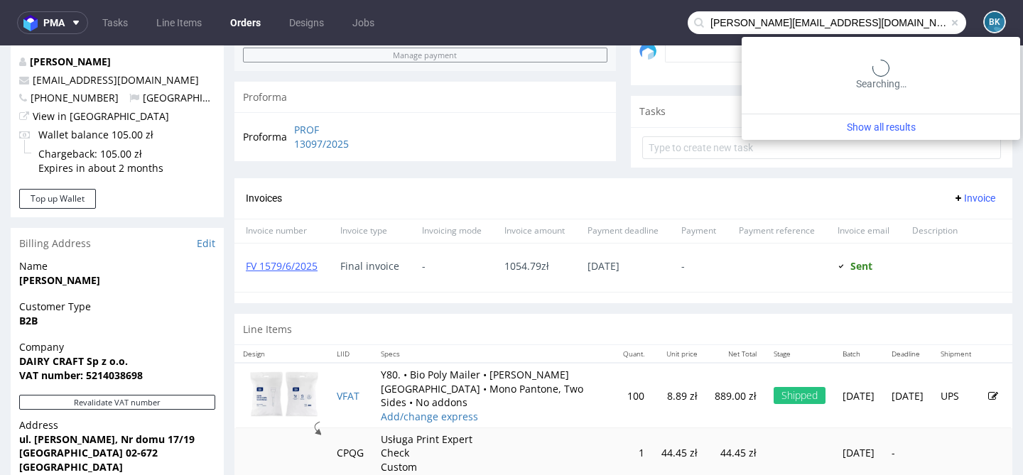
type input "ross@creative-hut.com"
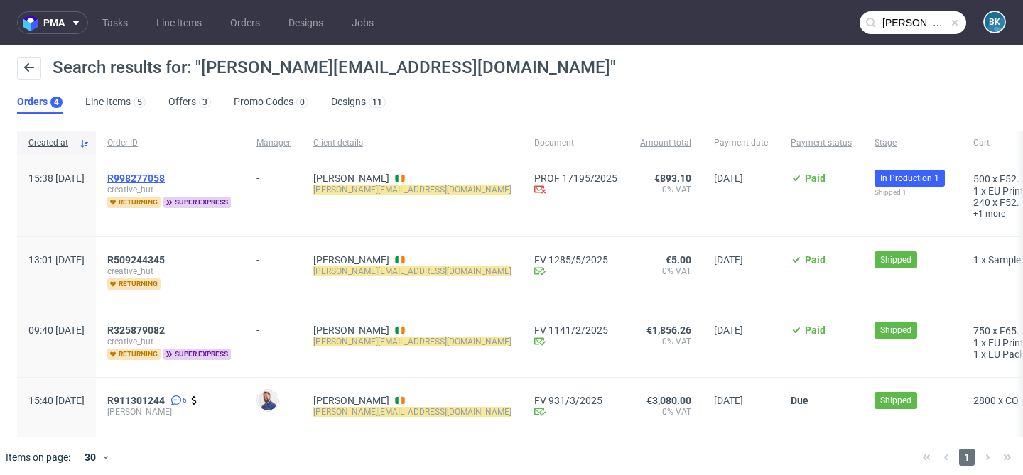
click at [165, 174] on span "R998277058" at bounding box center [136, 178] width 58 height 11
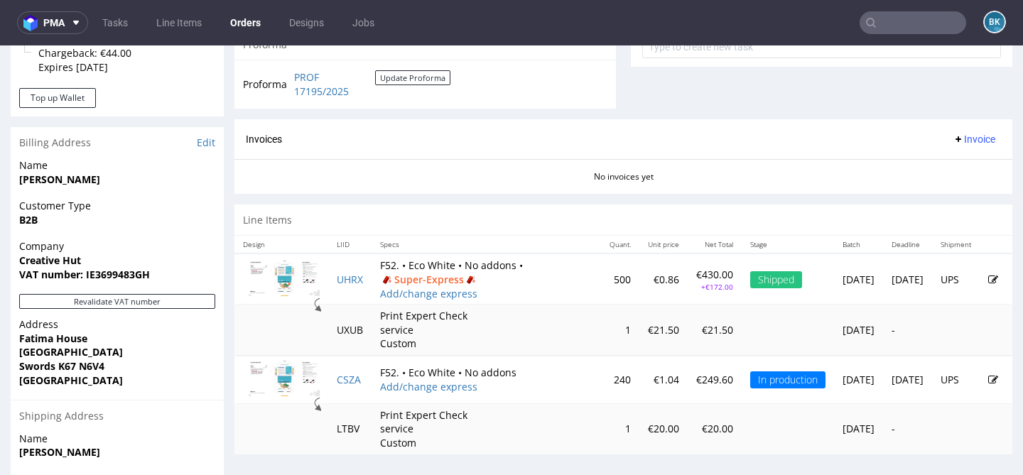
scroll to position [616, 0]
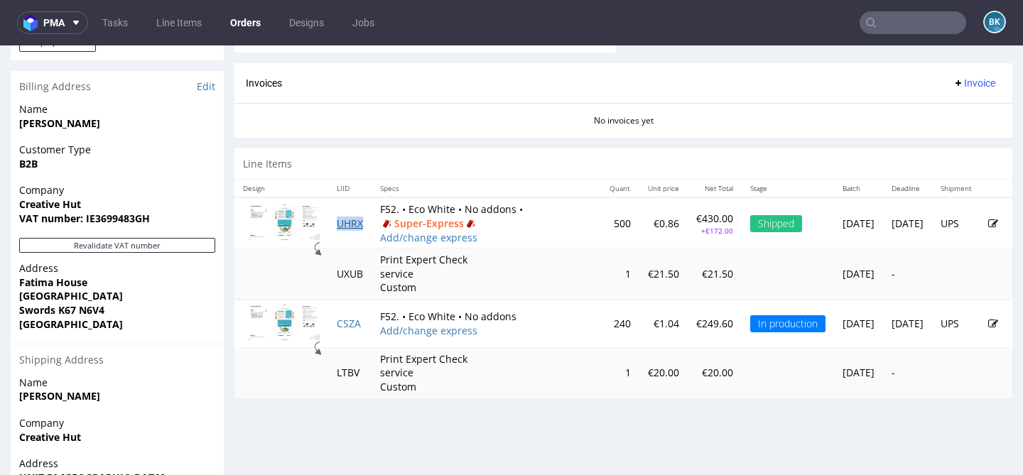
click at [352, 222] on link "UHRX" at bounding box center [350, 223] width 26 height 13
click at [357, 322] on link "CSZA" at bounding box center [349, 323] width 24 height 13
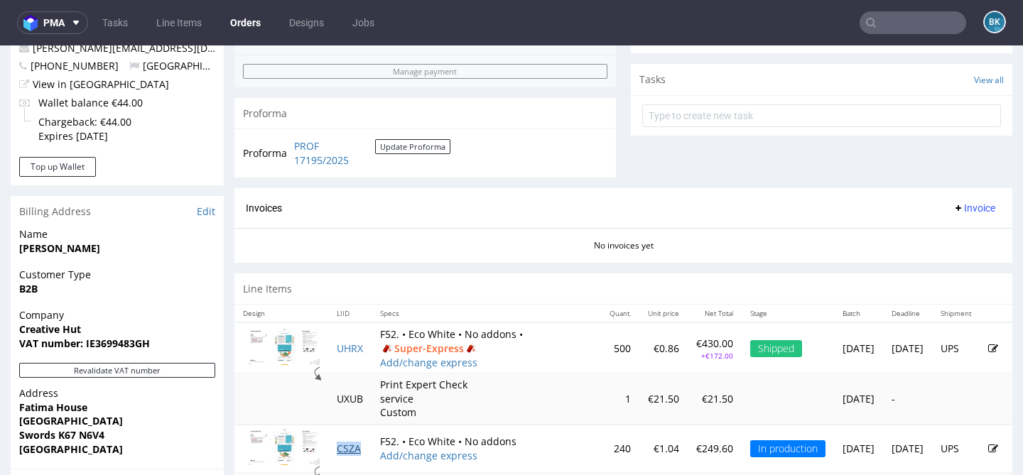
scroll to position [724, 0]
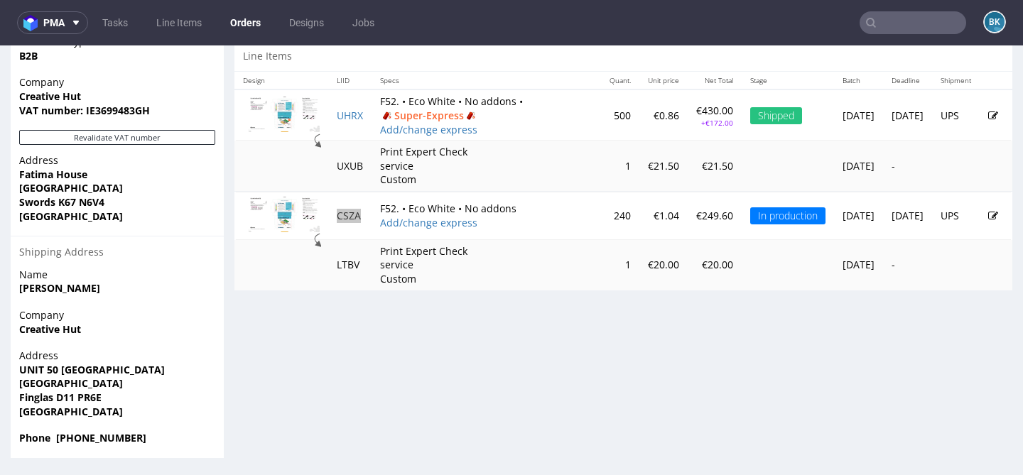
click at [900, 22] on input "text" at bounding box center [913, 22] width 107 height 23
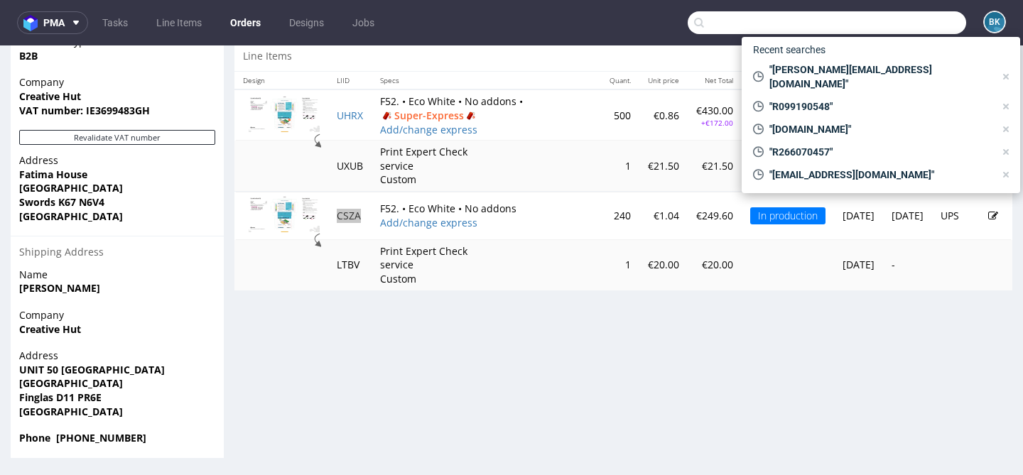
paste input "pauline@fereparis.com"
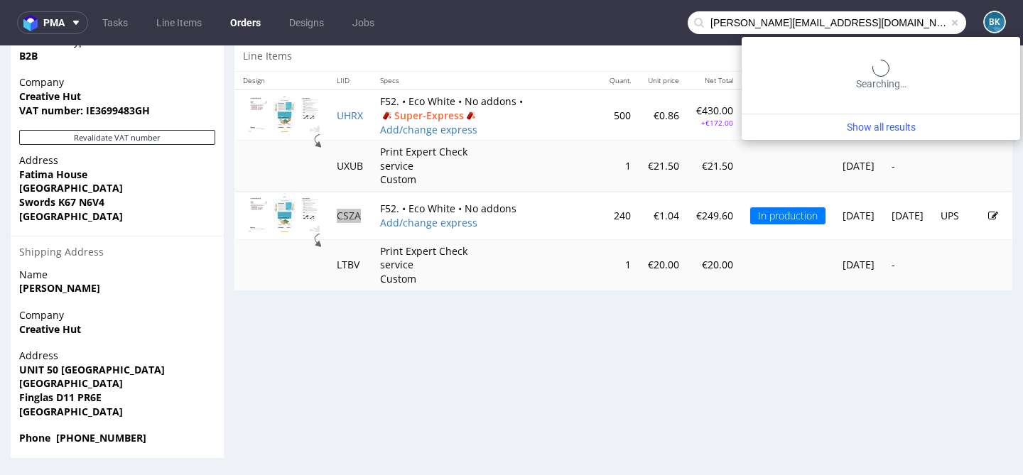
type input "pauline@fereparis.com"
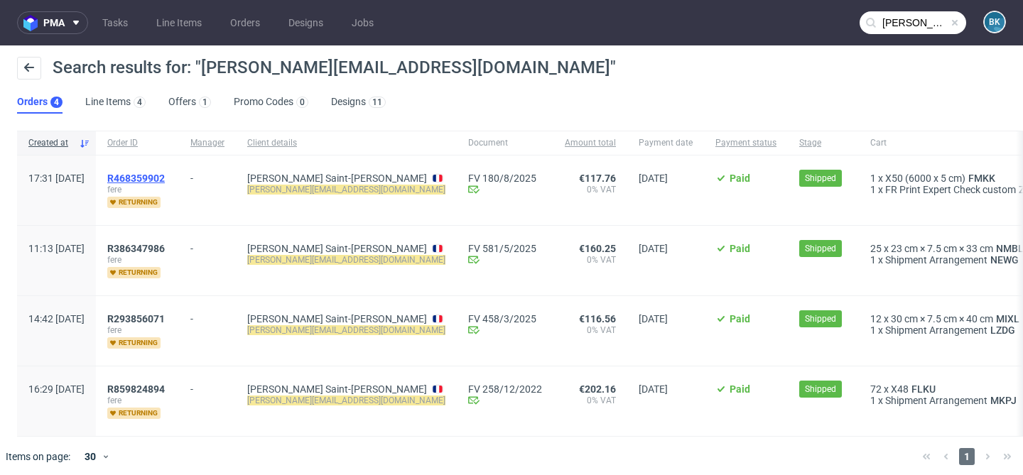
click at [165, 178] on span "R468359902" at bounding box center [136, 178] width 58 height 11
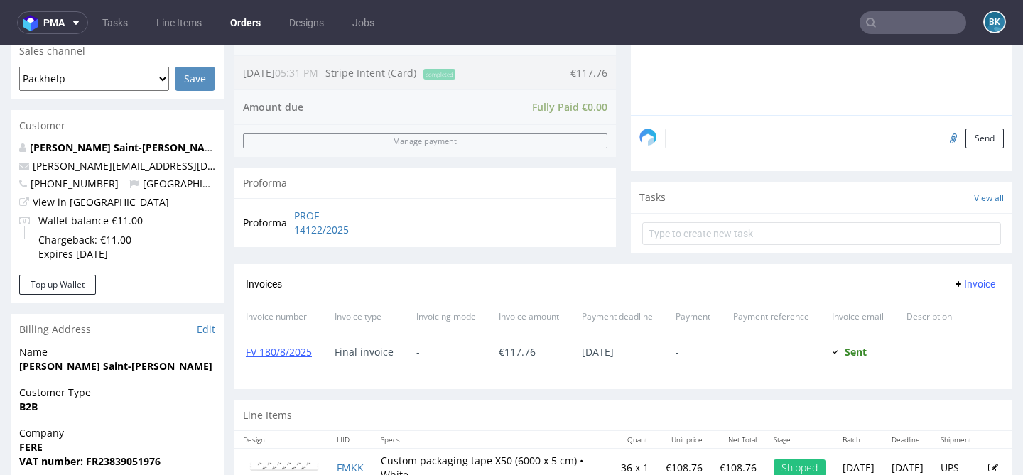
scroll to position [528, 0]
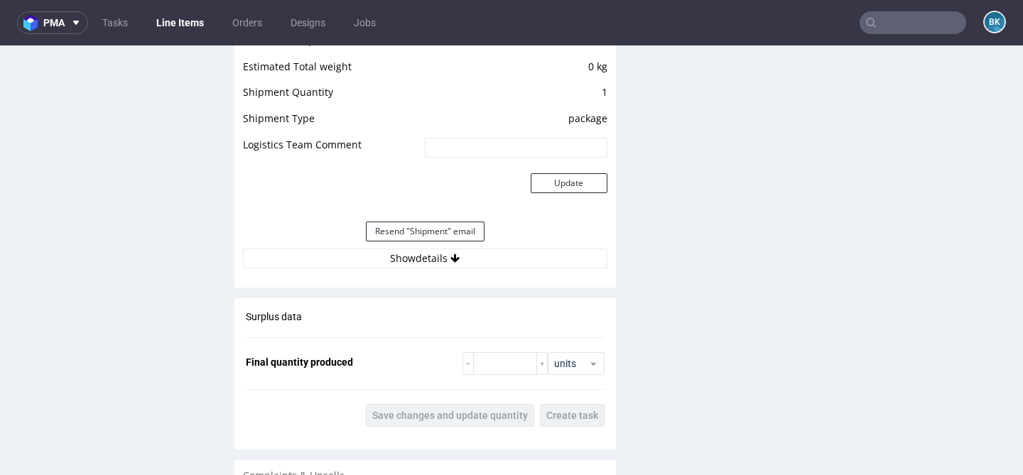
scroll to position [1344, 0]
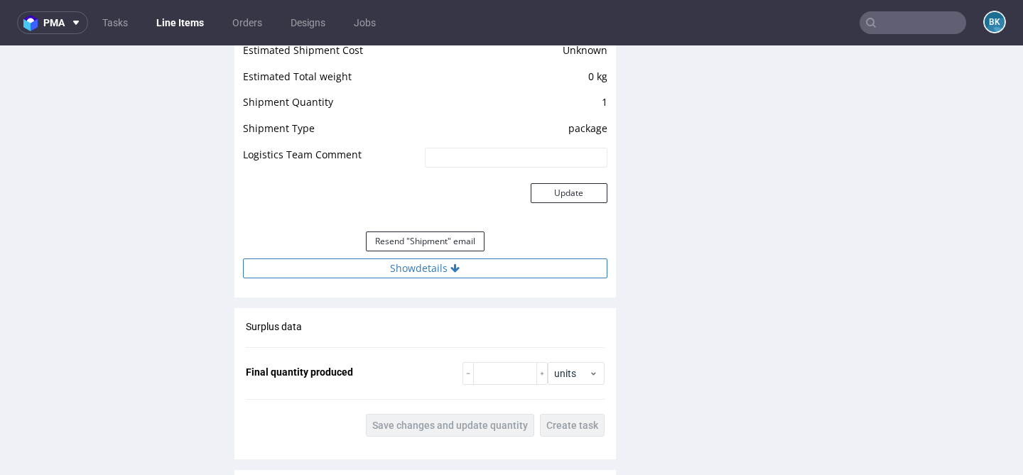
click at [429, 279] on button "Show details" at bounding box center [425, 269] width 364 height 20
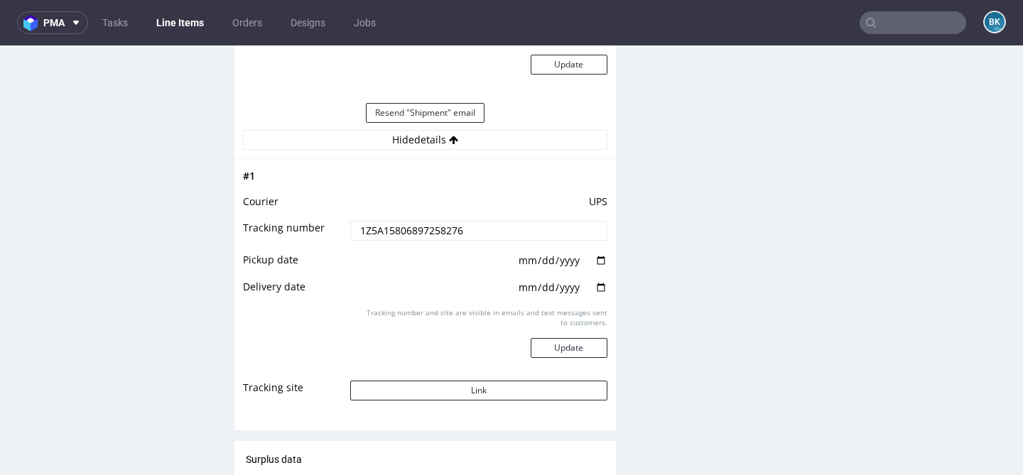
scroll to position [1476, 0]
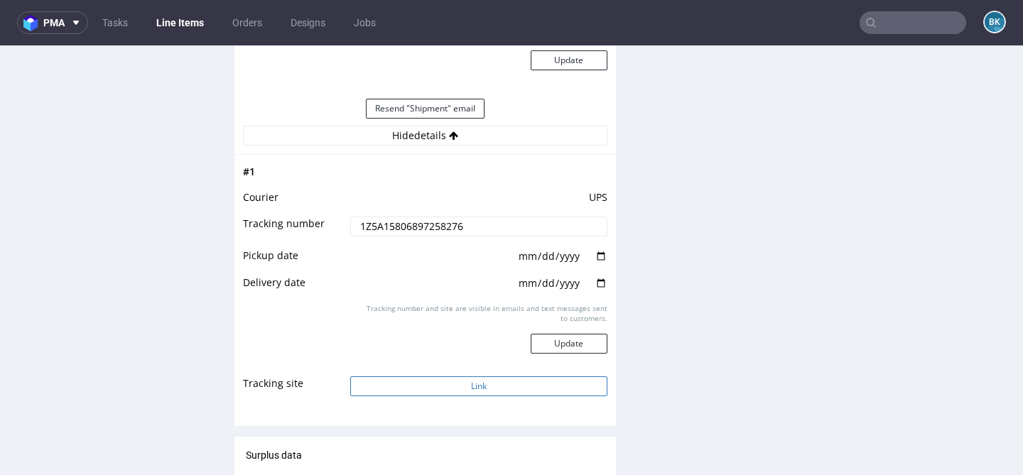
click at [431, 393] on button "Link" at bounding box center [478, 387] width 256 height 20
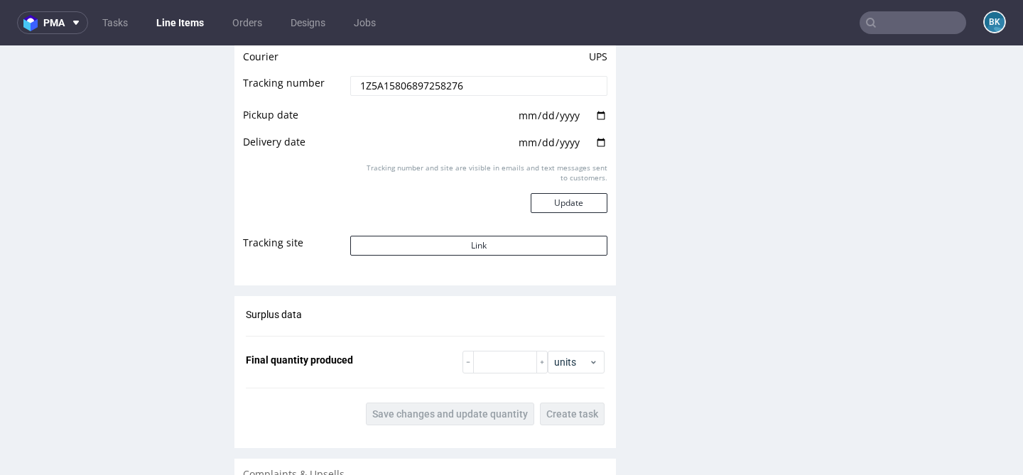
scroll to position [1614, 0]
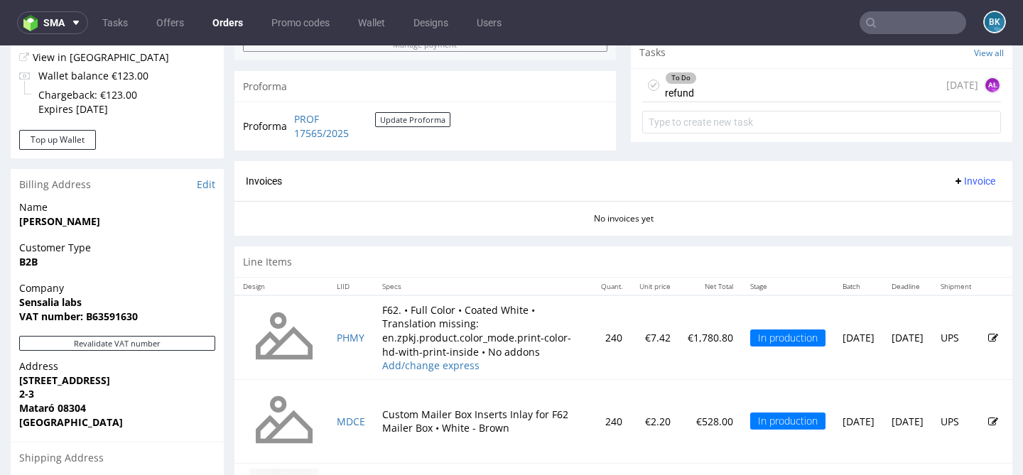
scroll to position [517, 0]
click at [711, 96] on div "To Do refund 2 days ago AŁ" at bounding box center [821, 86] width 359 height 33
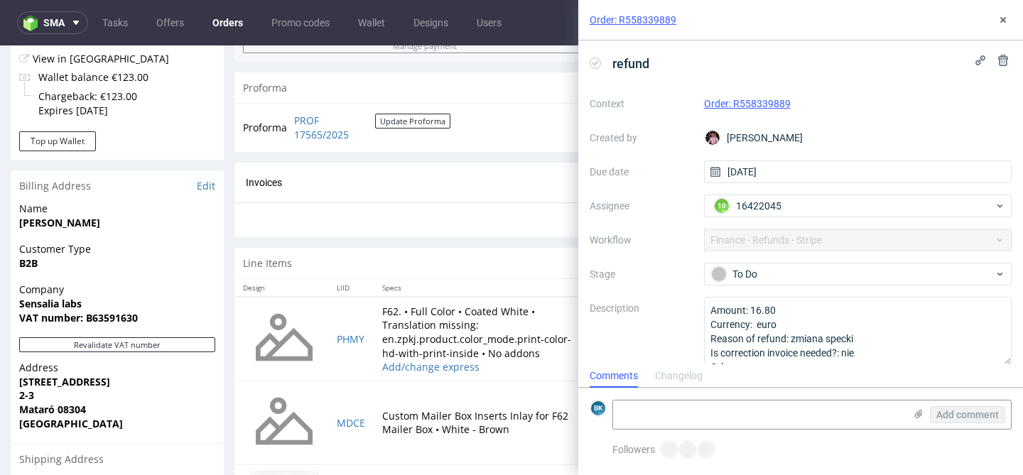
scroll to position [11, 0]
click at [1007, 19] on icon at bounding box center [1003, 19] width 11 height 11
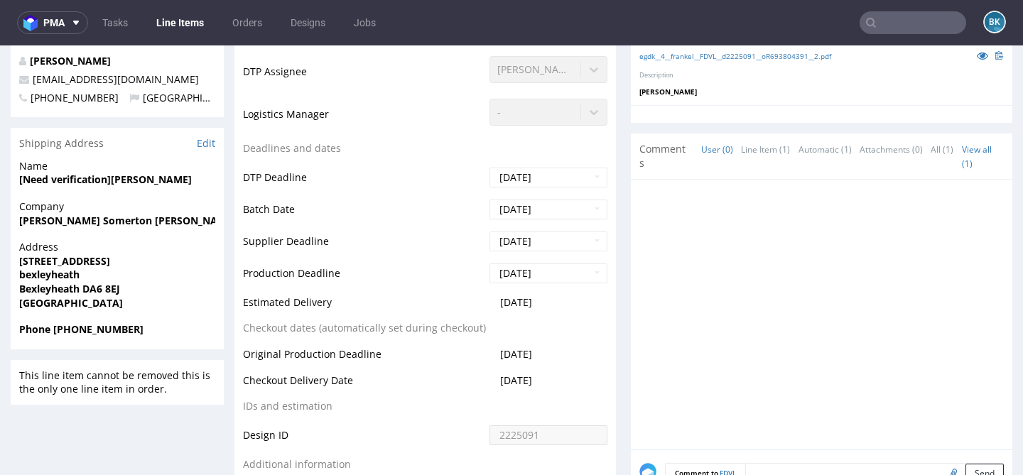
scroll to position [539, 0]
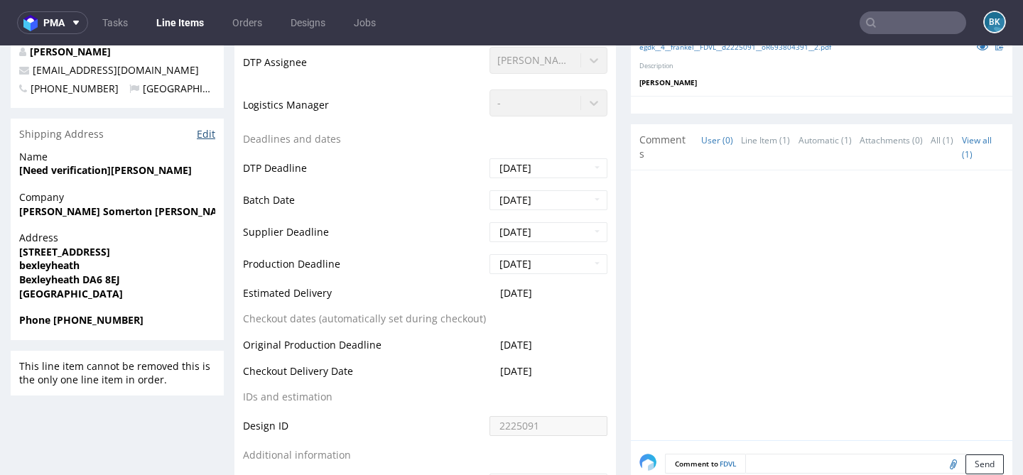
click at [207, 132] on link "Edit" at bounding box center [206, 134] width 18 height 14
click at [887, 23] on input "text" at bounding box center [913, 22] width 107 height 23
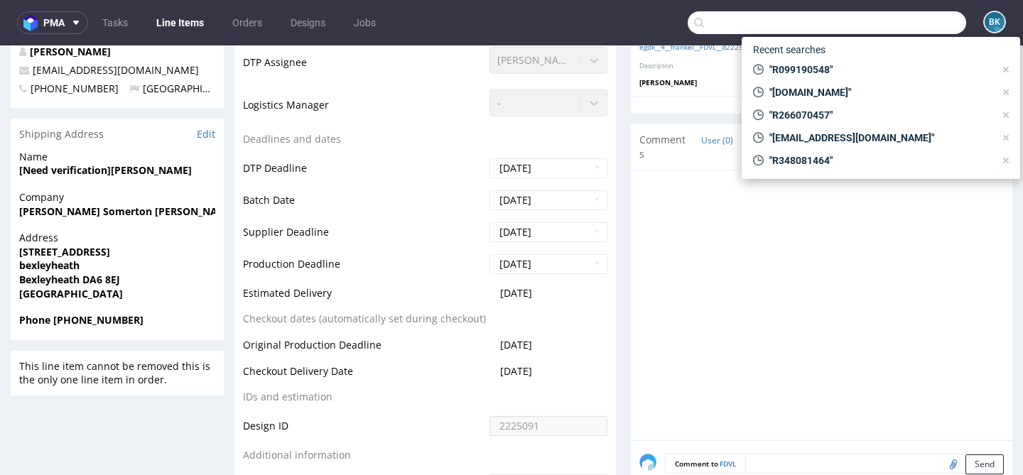
paste input "R693804391"
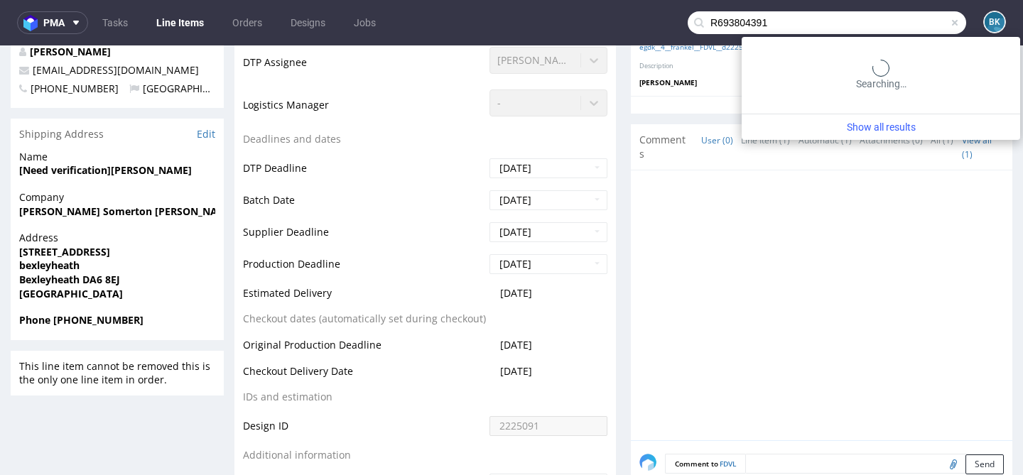
type input "R693804391"
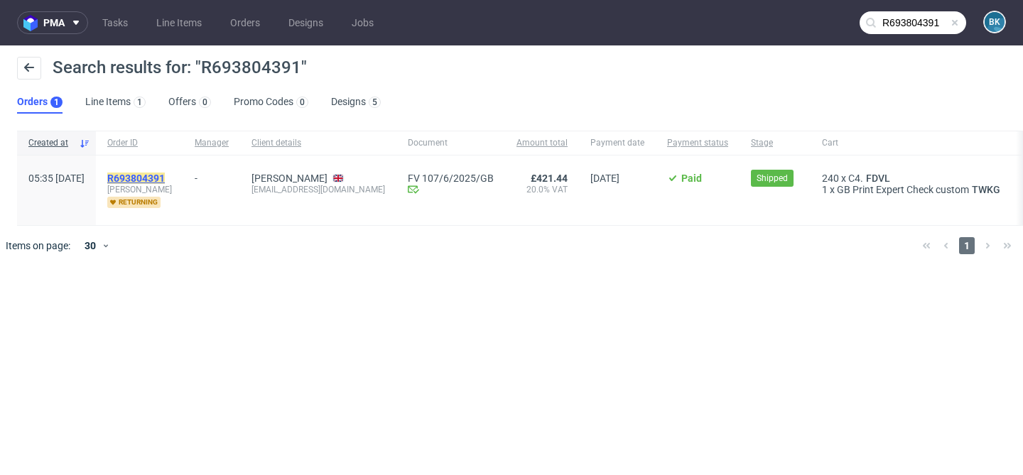
click at [165, 177] on mark "R693804391" at bounding box center [136, 178] width 58 height 11
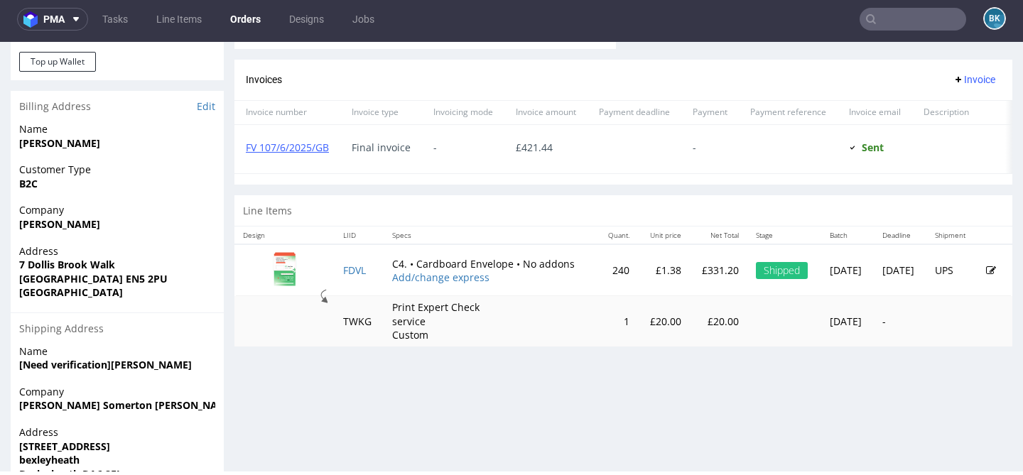
scroll to position [568, 0]
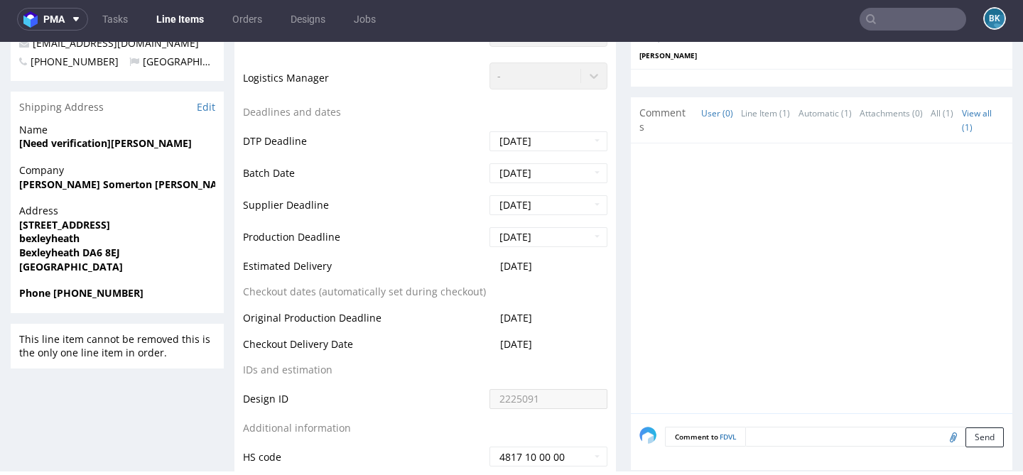
scroll to position [558, 0]
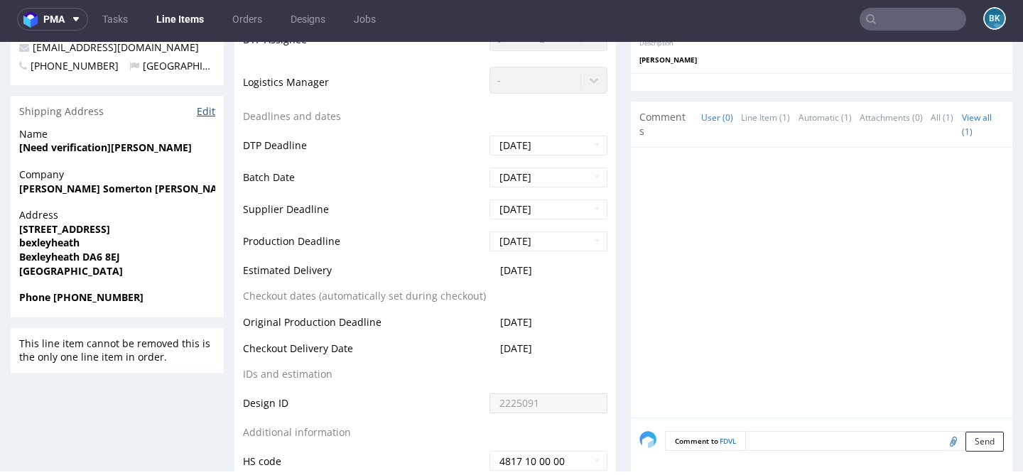
click at [205, 111] on link "Edit" at bounding box center [206, 111] width 18 height 14
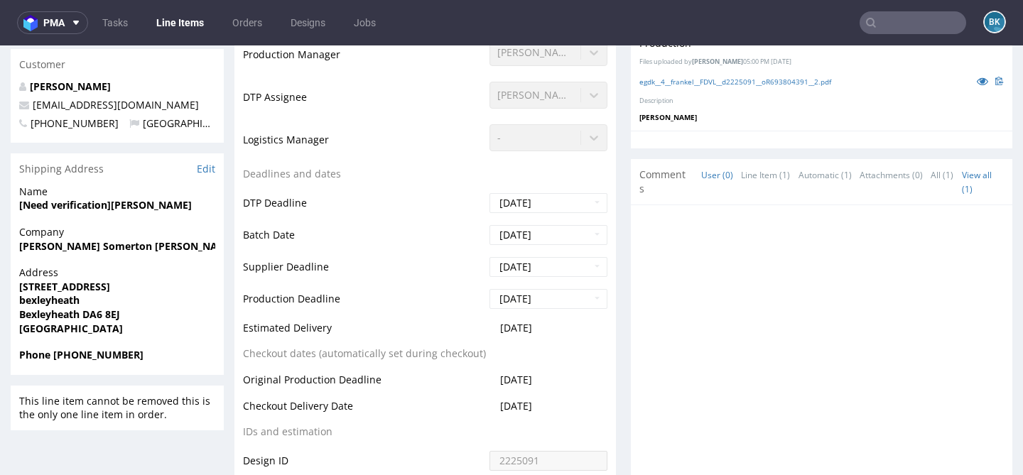
scroll to position [502, 0]
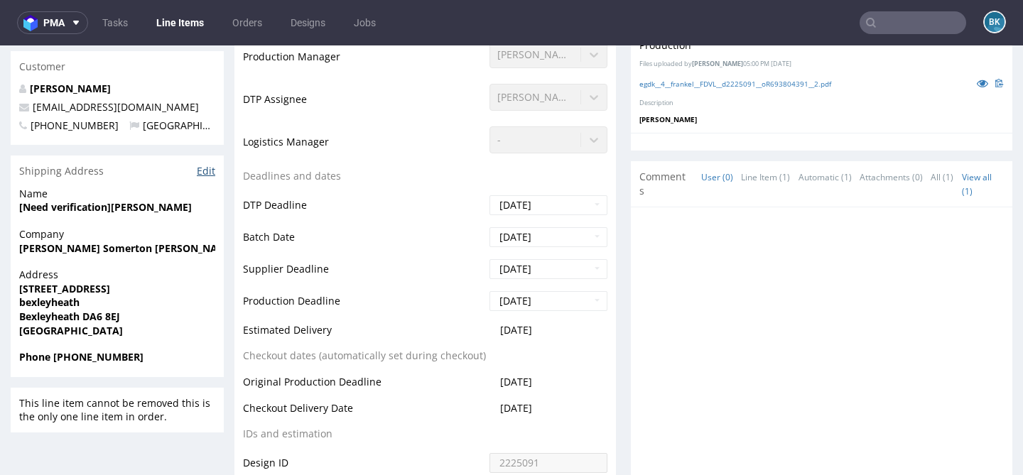
click at [205, 169] on link "Edit" at bounding box center [206, 171] width 18 height 14
click at [879, 18] on input "text" at bounding box center [913, 22] width 107 height 23
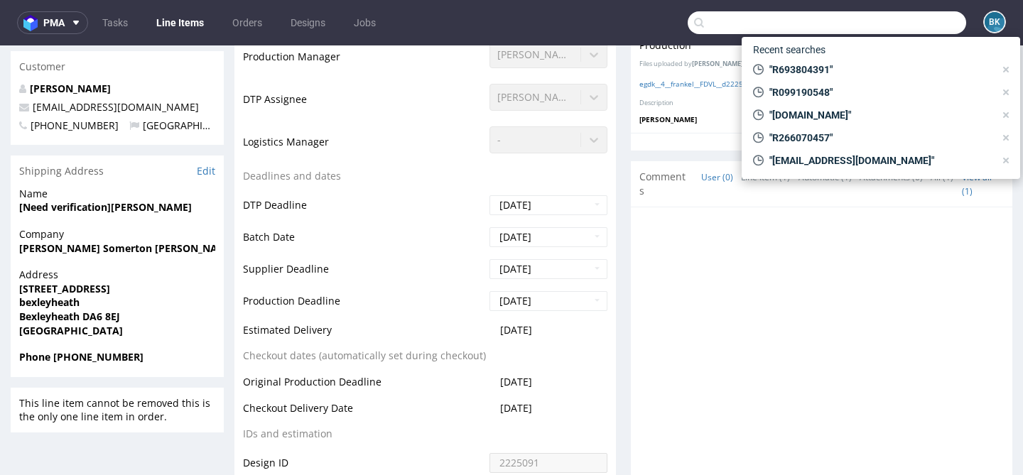
paste input "R693804391"
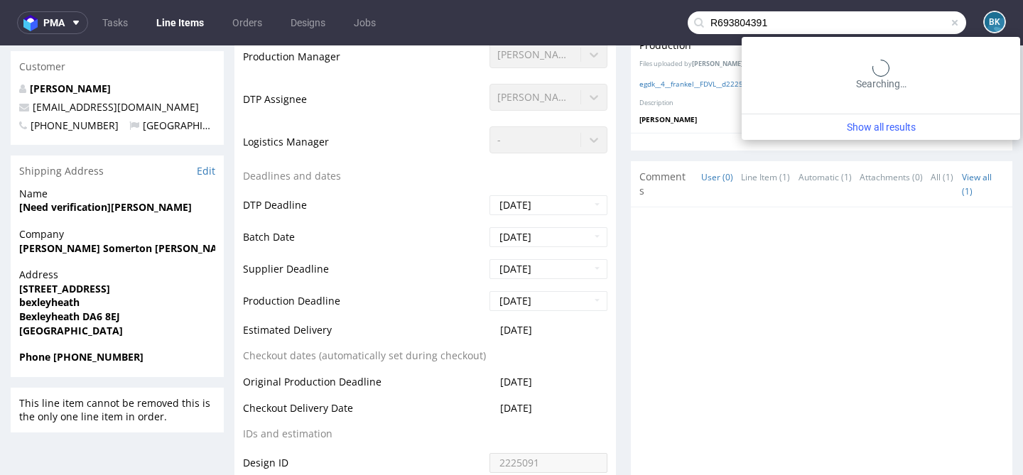
type input "R693804391"
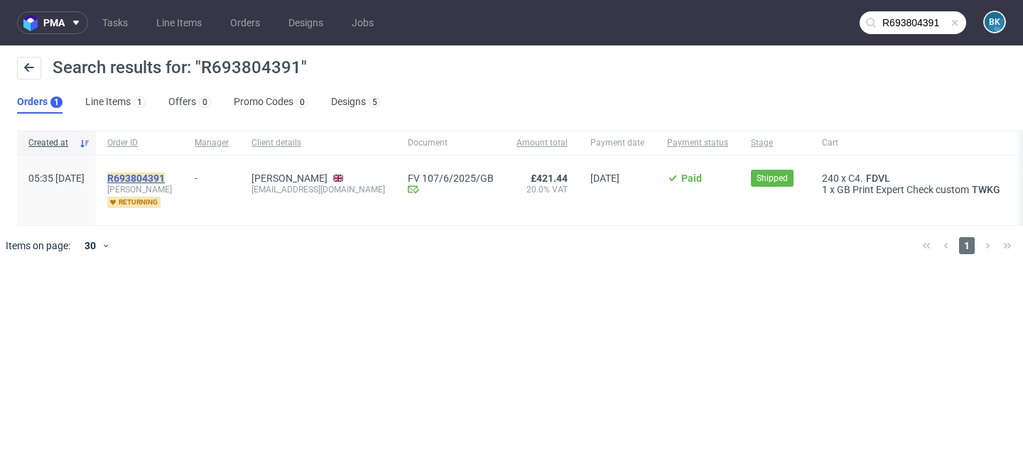
click at [165, 173] on mark "R693804391" at bounding box center [136, 178] width 58 height 11
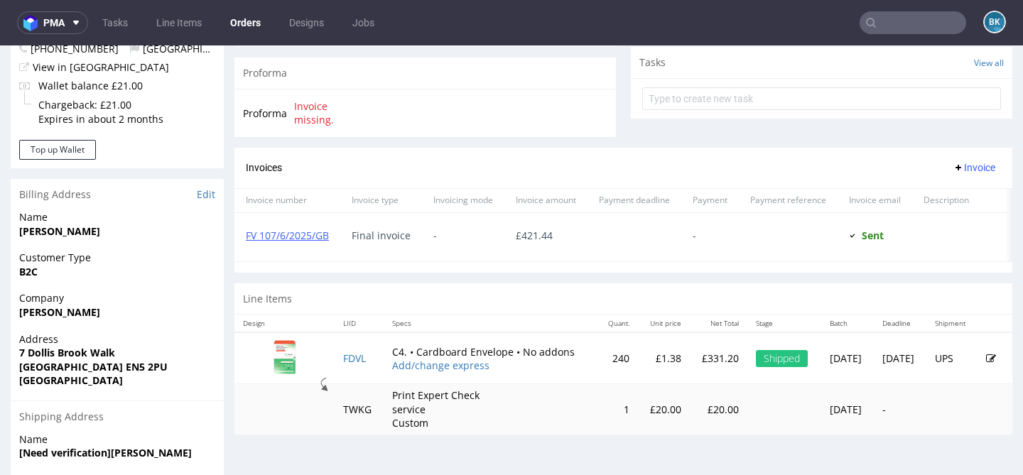
scroll to position [554, 0]
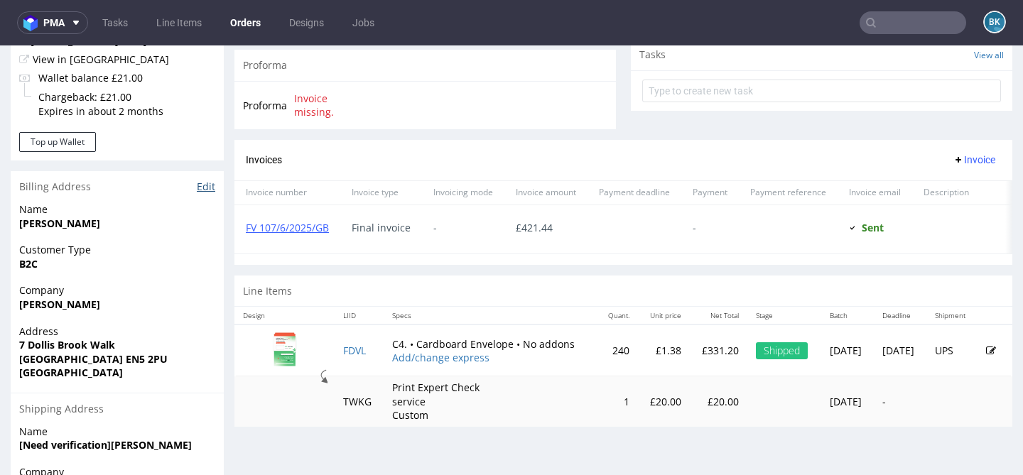
click at [210, 189] on link "Edit" at bounding box center [206, 187] width 18 height 14
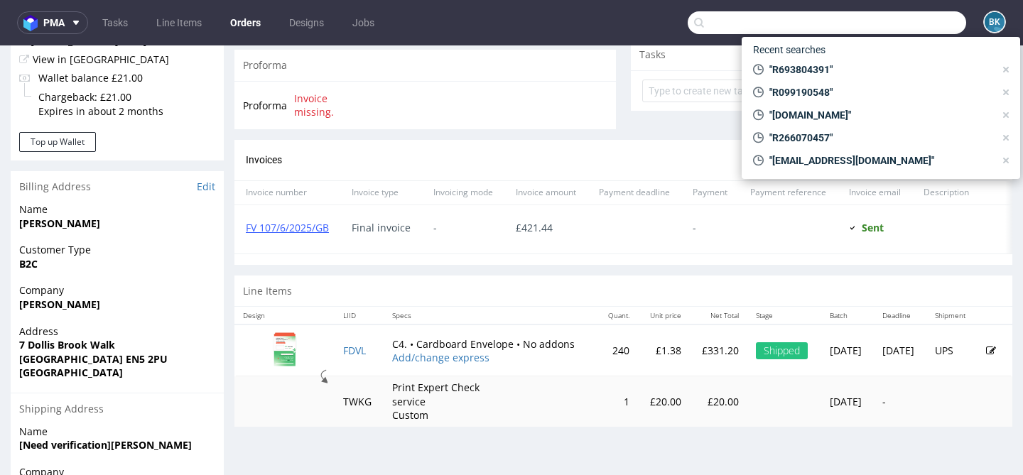
click at [895, 23] on input "text" at bounding box center [827, 22] width 279 height 23
paste input "R693804391"
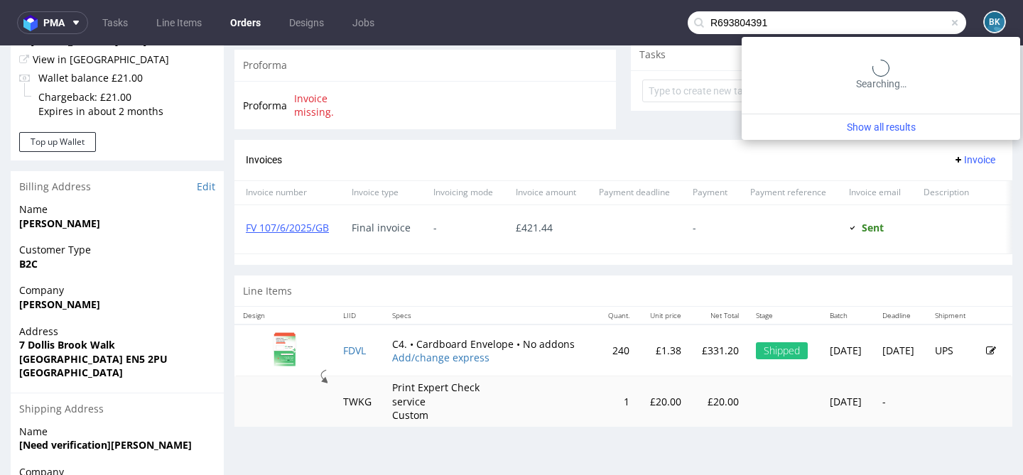
type input "R693804391"
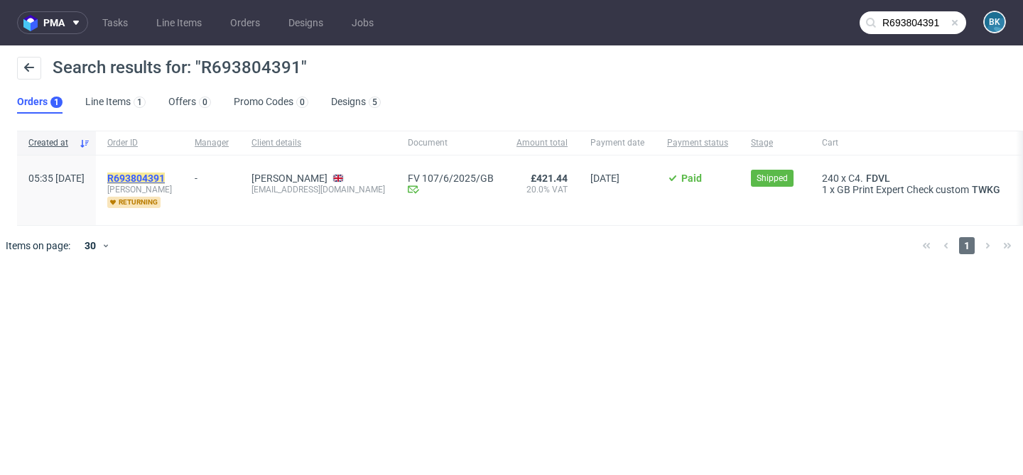
click at [165, 176] on mark "R693804391" at bounding box center [136, 178] width 58 height 11
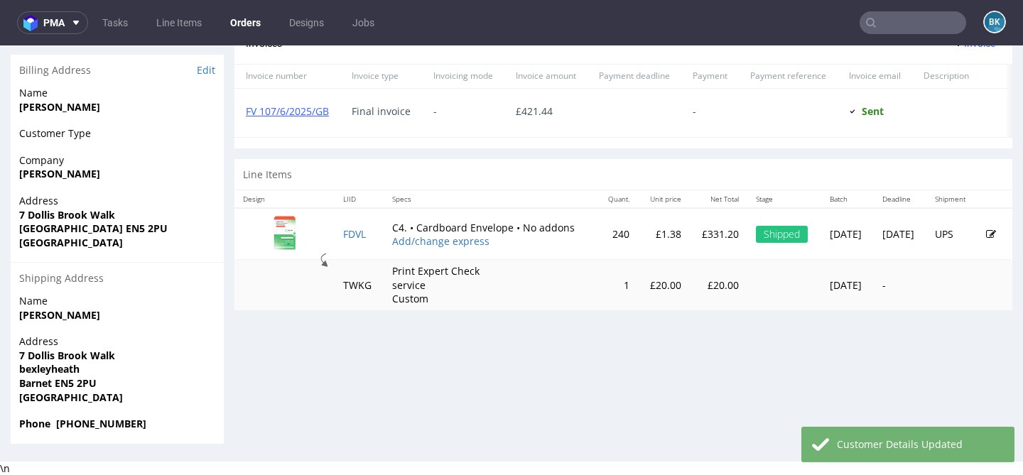
scroll to position [4, 0]
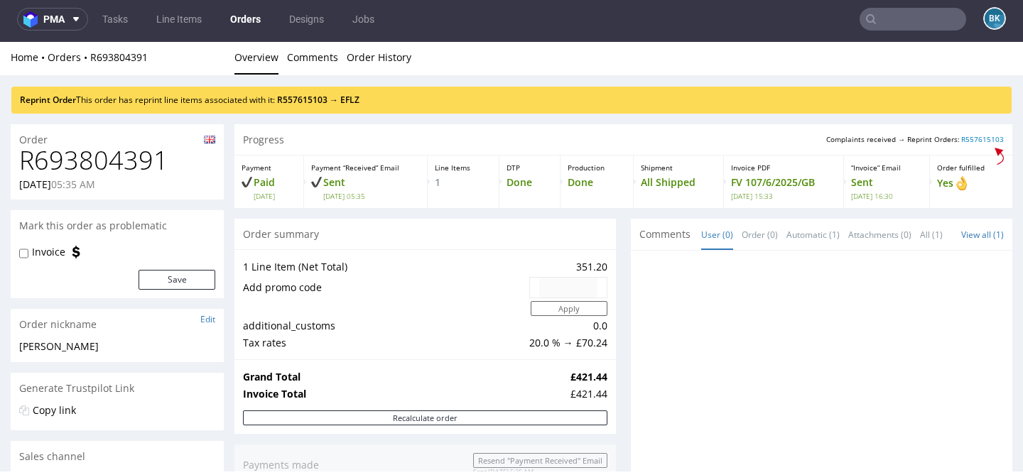
scroll to position [7, 0]
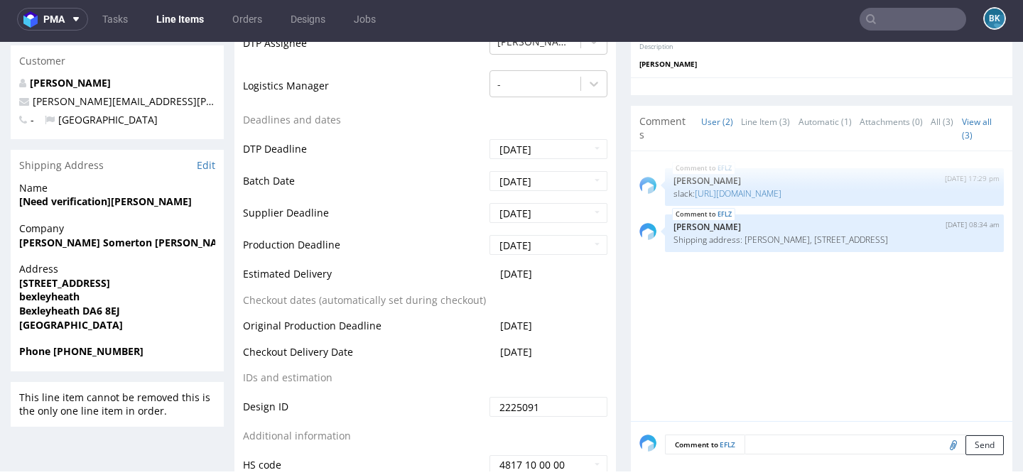
scroll to position [502, 0]
click at [205, 166] on link "Edit" at bounding box center [206, 167] width 18 height 14
click at [908, 21] on input "text" at bounding box center [913, 19] width 107 height 23
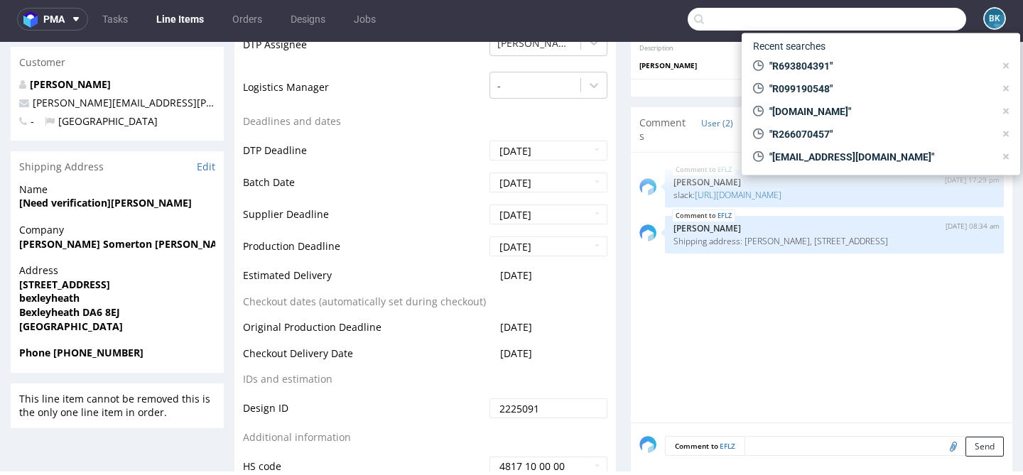
paste input "R557615103"
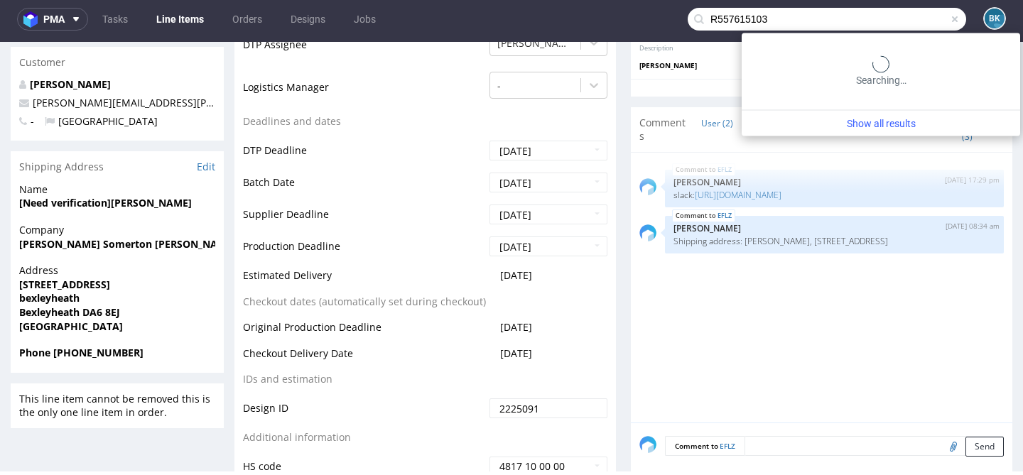
type input "R557615103"
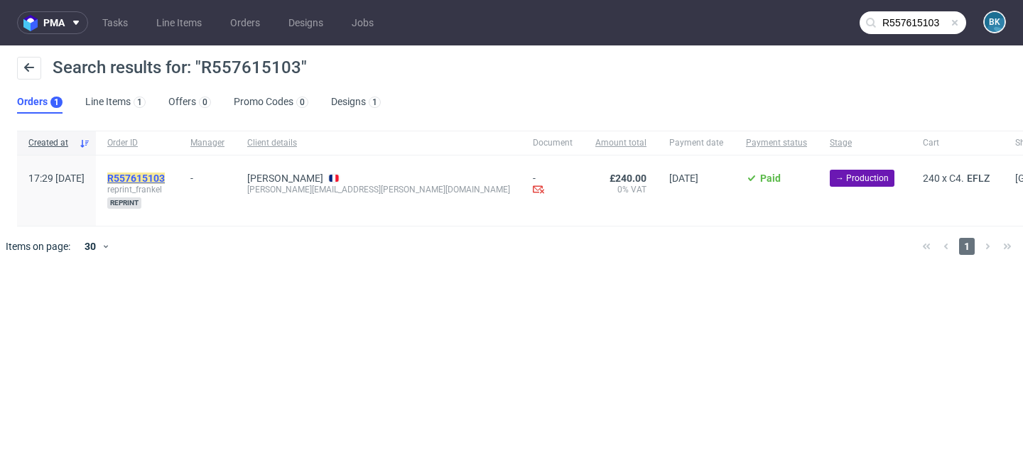
click at [165, 179] on mark "R557615103" at bounding box center [136, 178] width 58 height 11
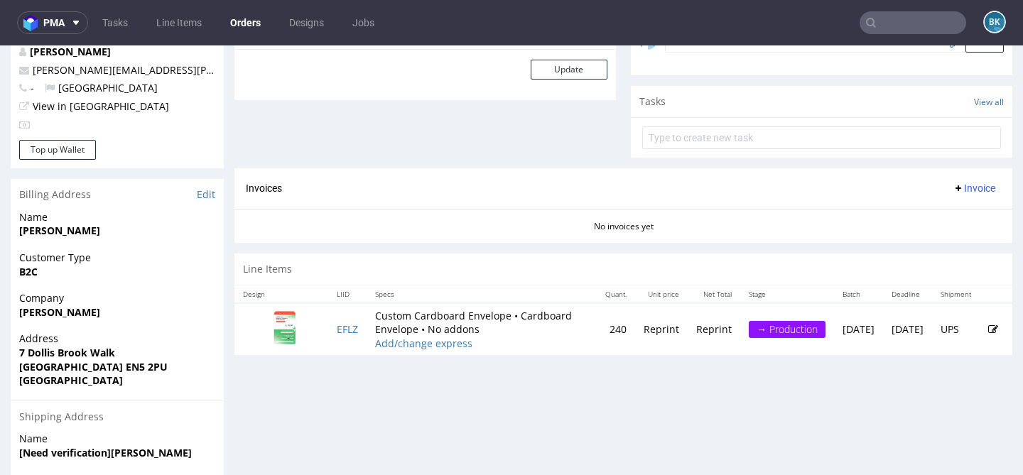
scroll to position [508, 0]
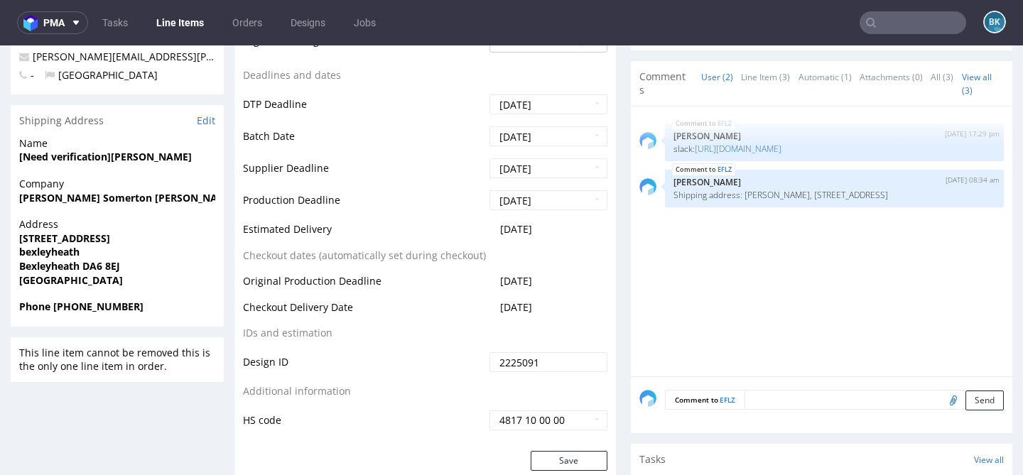
scroll to position [548, 0]
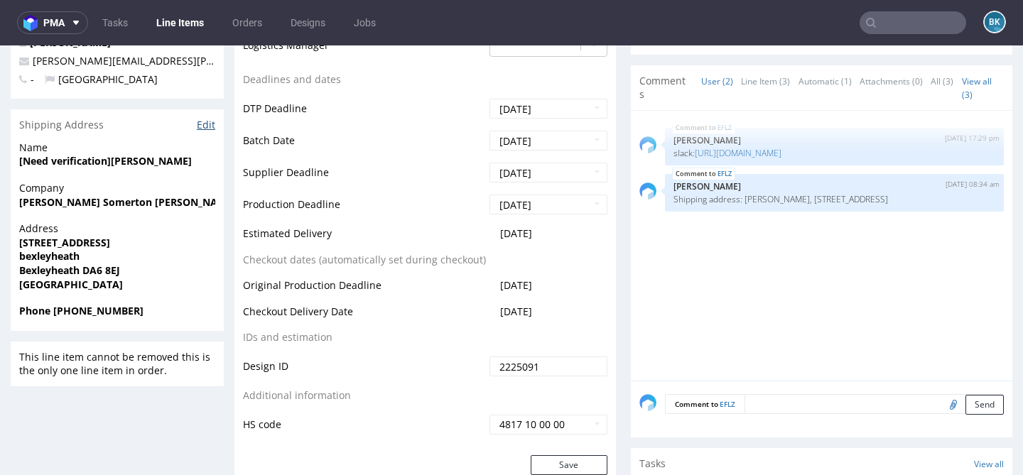
click at [206, 125] on link "Edit" at bounding box center [206, 125] width 18 height 14
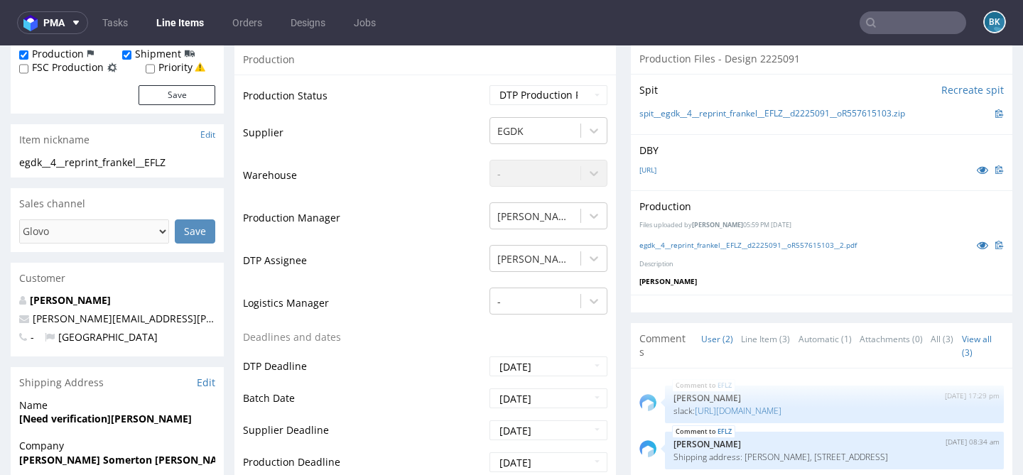
scroll to position [276, 0]
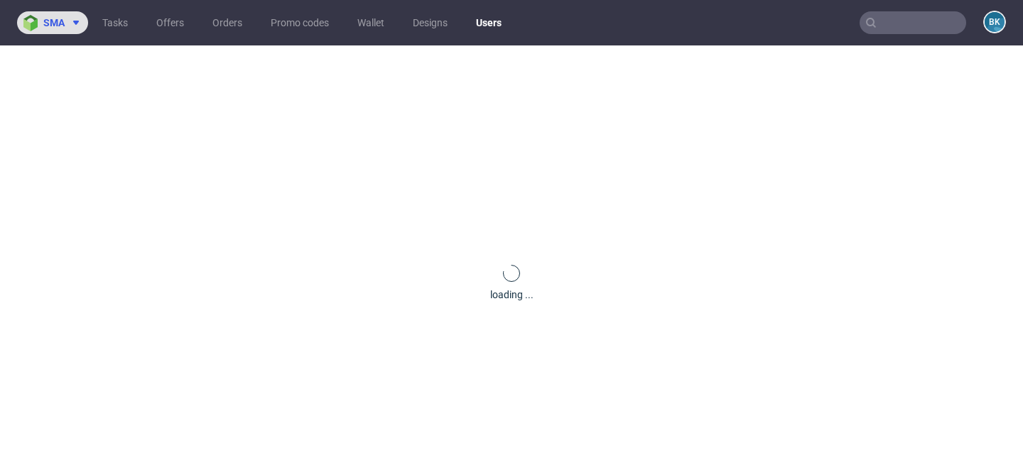
click at [65, 26] on span at bounding box center [73, 22] width 17 height 11
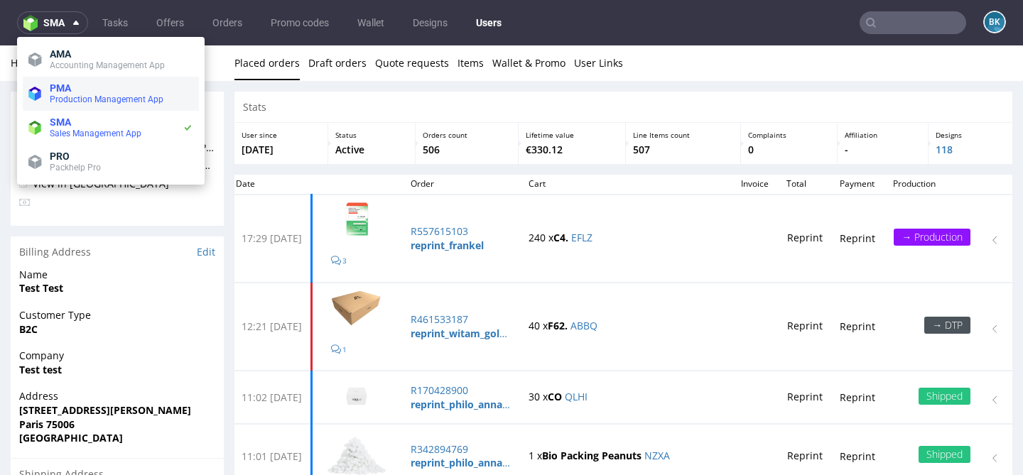
click at [78, 86] on span "PMA" at bounding box center [122, 87] width 144 height 11
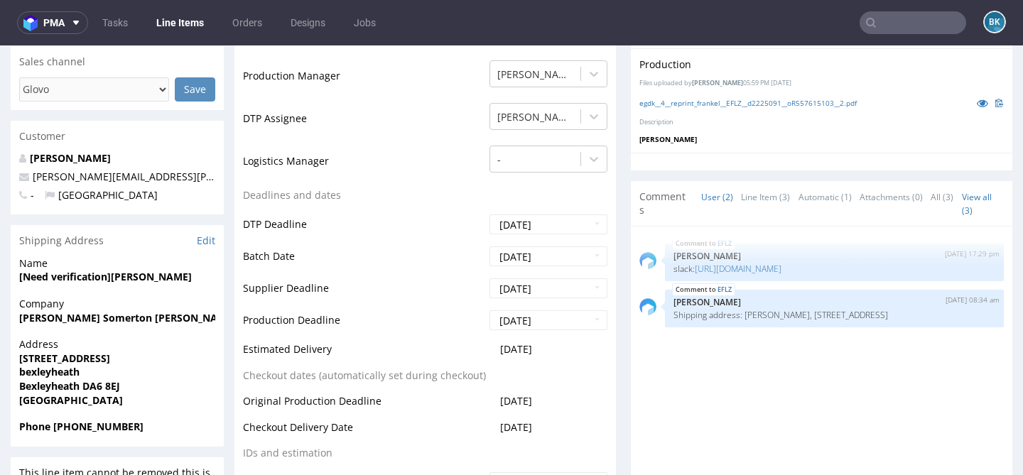
scroll to position [400, 0]
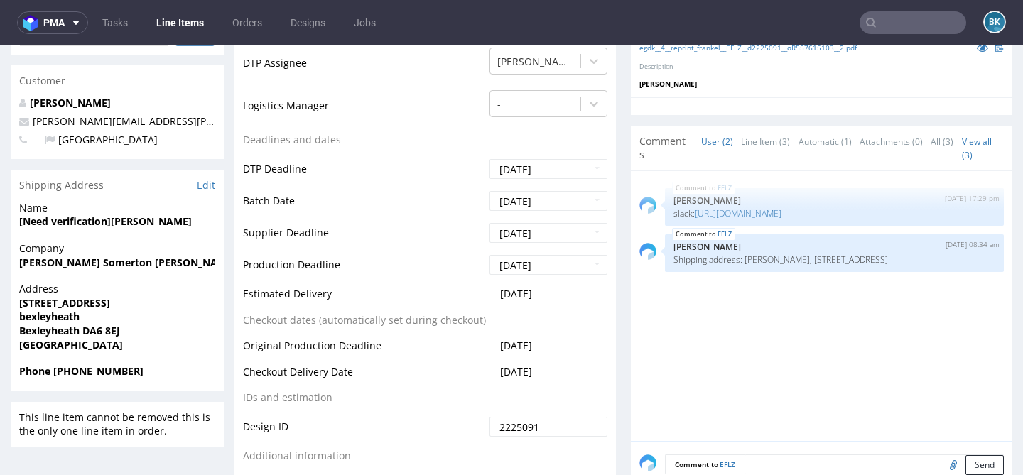
scroll to position [514, 0]
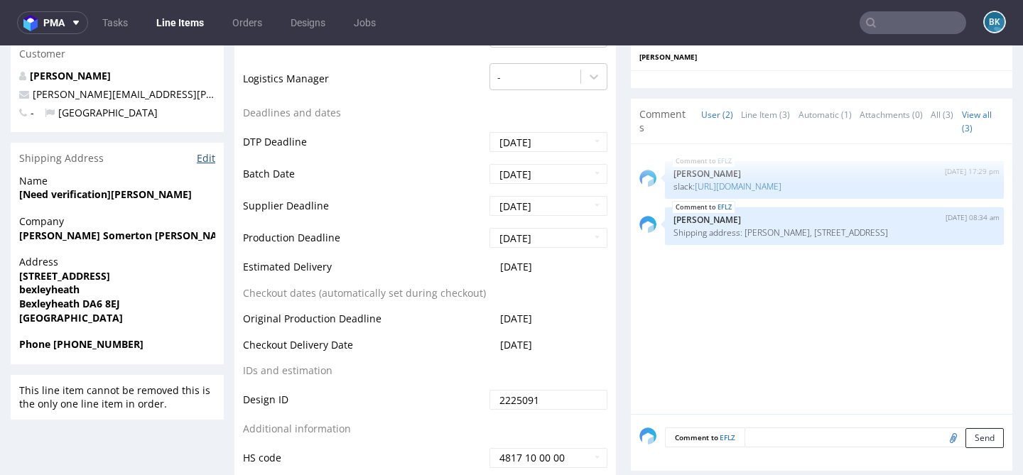
click at [198, 160] on link "Edit" at bounding box center [206, 158] width 18 height 14
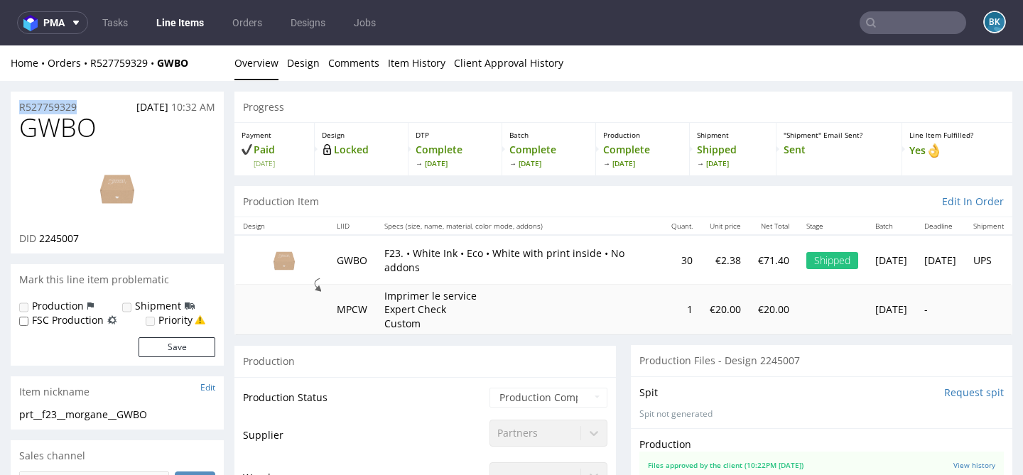
drag, startPoint x: 82, startPoint y: 106, endPoint x: 0, endPoint y: 106, distance: 82.4
copy p "R527759329"
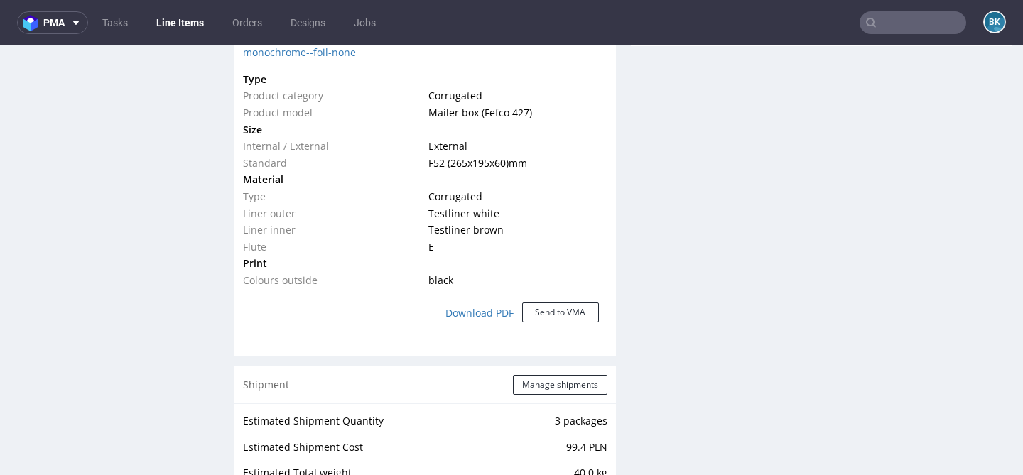
scroll to position [1563, 0]
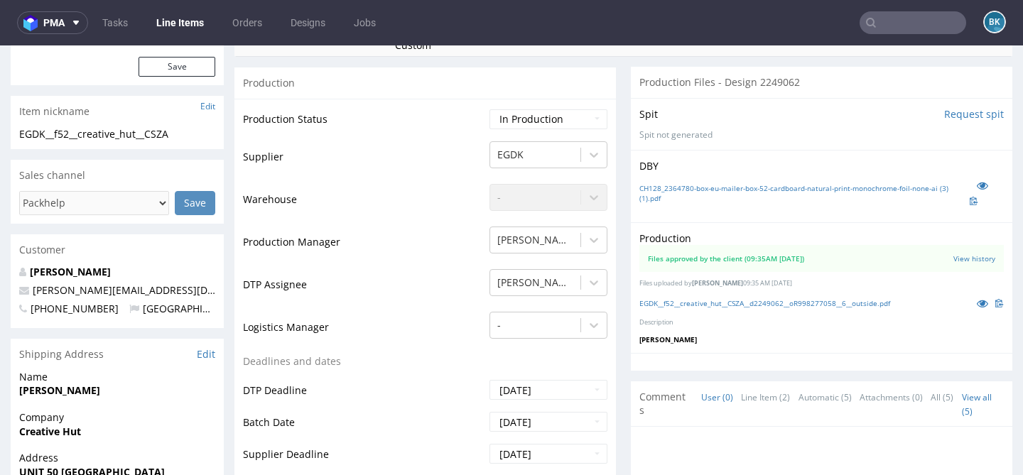
scroll to position [279, 0]
